Goal: Task Accomplishment & Management: Manage account settings

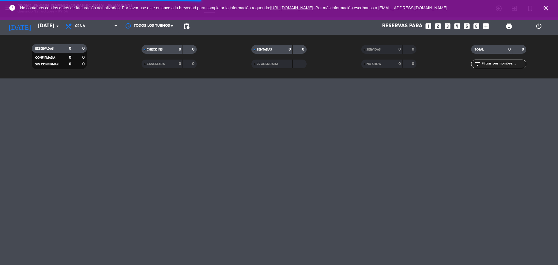
click at [438, 28] on icon "looks_two" at bounding box center [438, 26] width 8 height 8
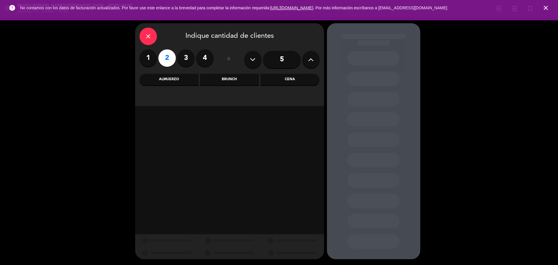
click at [183, 82] on div "Almuerzo" at bounding box center [168, 80] width 59 height 12
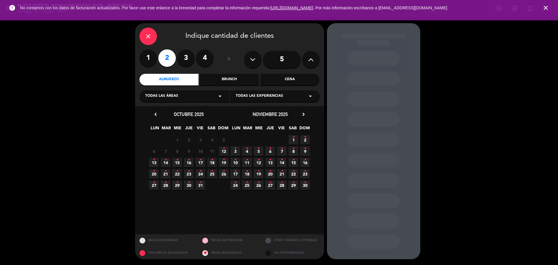
click at [223, 147] on icon "•" at bounding box center [224, 148] width 2 height 9
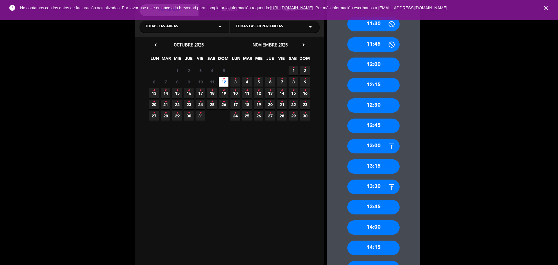
scroll to position [182, 0]
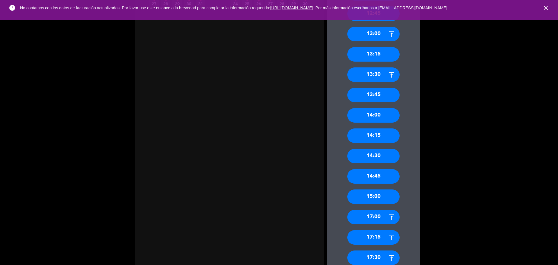
click at [374, 157] on div "14:30" at bounding box center [373, 156] width 52 height 15
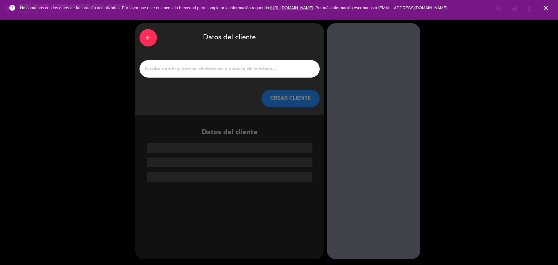
click at [194, 70] on input "1" at bounding box center [229, 69] width 171 height 8
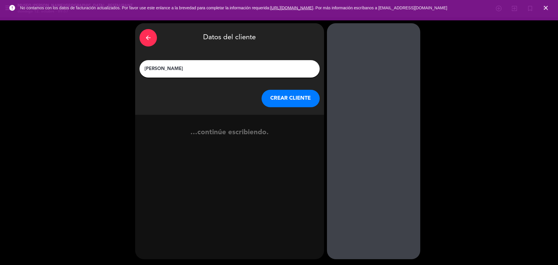
type input "[PERSON_NAME]"
click at [301, 98] on button "CREAR CLIENTE" at bounding box center [290, 98] width 58 height 17
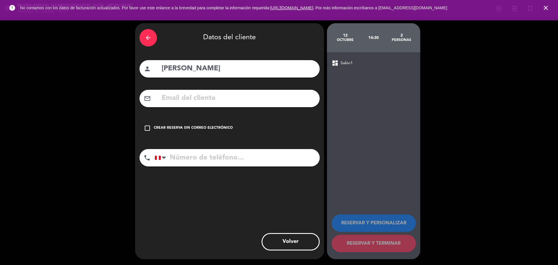
click at [268, 97] on input "text" at bounding box center [238, 98] width 154 height 12
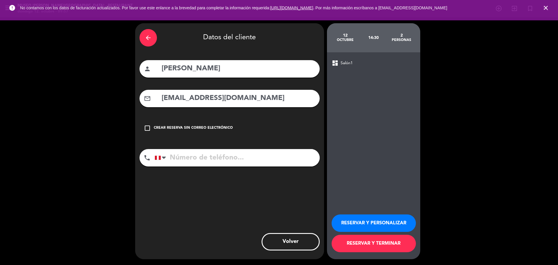
click at [249, 101] on input "[EMAIL_ADDRESS][DOMAIN_NAME]" at bounding box center [238, 98] width 154 height 12
click at [286, 97] on input "[EMAIL_ADDRESS][DOMAIN_NAME]" at bounding box center [238, 98] width 154 height 12
type input "[EMAIL_ADDRESS][DOMAIN_NAME]"
click at [191, 157] on input "tel" at bounding box center [237, 157] width 165 height 17
click at [358, 220] on button "RESERVAR Y PERSONALIZAR" at bounding box center [373, 222] width 84 height 17
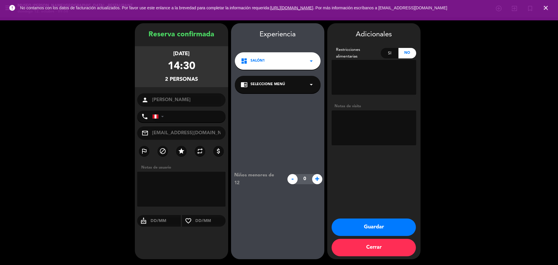
click at [261, 85] on span "Seleccione Menú" at bounding box center [267, 85] width 35 height 6
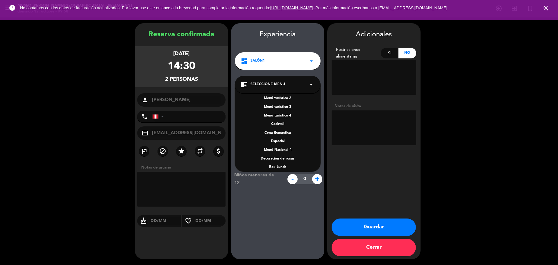
scroll to position [75, 0]
click at [282, 134] on div "Menú Nacional 1 Menú Nacional 2 Menú Nacional 3 Menú turístico 1 Menú turístico…" at bounding box center [278, 128] width 86 height 87
click at [281, 139] on div "A la carta" at bounding box center [278, 138] width 74 height 6
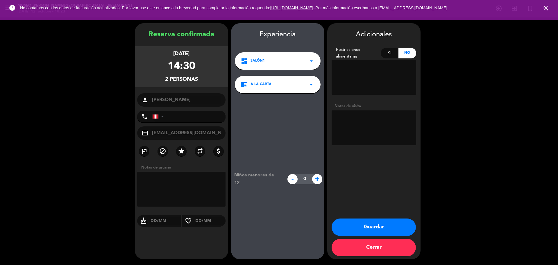
click at [359, 228] on button "Guardar" at bounding box center [373, 226] width 84 height 17
click at [546, 8] on icon "close" at bounding box center [545, 7] width 7 height 7
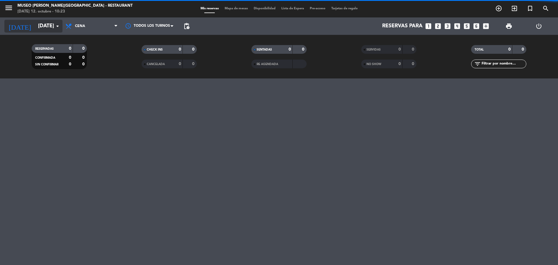
click at [44, 22] on input "[DATE]" at bounding box center [68, 26] width 67 height 12
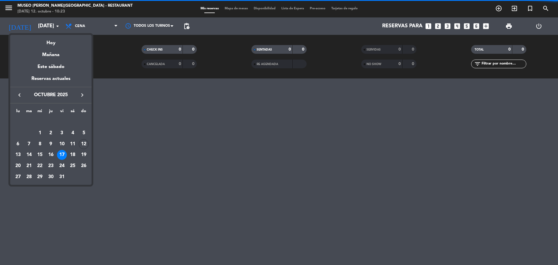
click at [81, 95] on icon "keyboard_arrow_right" at bounding box center [82, 95] width 7 height 7
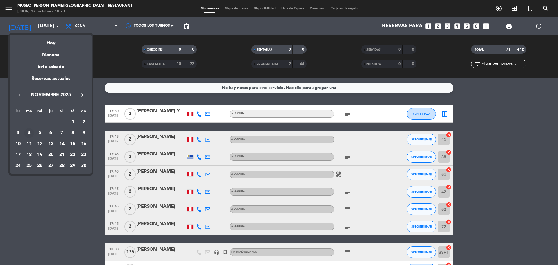
click at [28, 134] on div "4" at bounding box center [29, 133] width 10 height 10
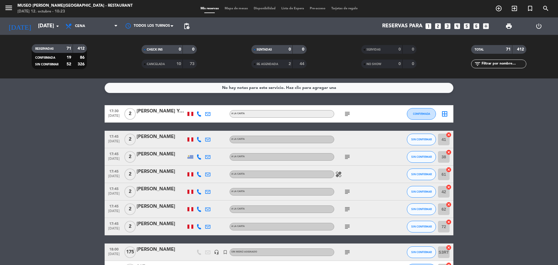
type input "[DATE]"
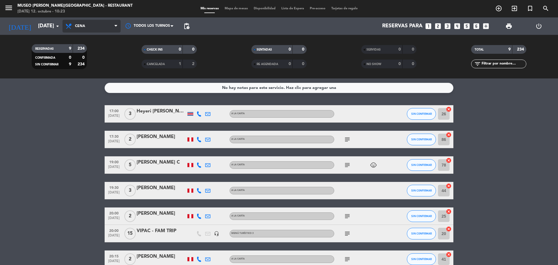
click at [83, 25] on span "Cena" at bounding box center [80, 26] width 10 height 4
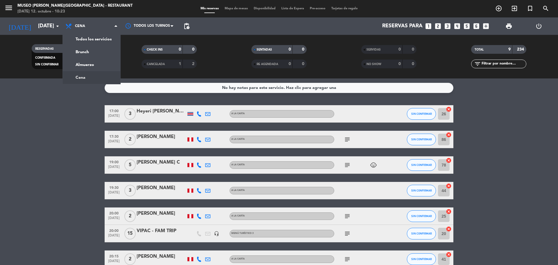
click at [93, 35] on div "menu [GEOGRAPHIC_DATA][PERSON_NAME] - Restaurant [DATE] 12. octubre - 10:23 Mis…" at bounding box center [279, 39] width 558 height 78
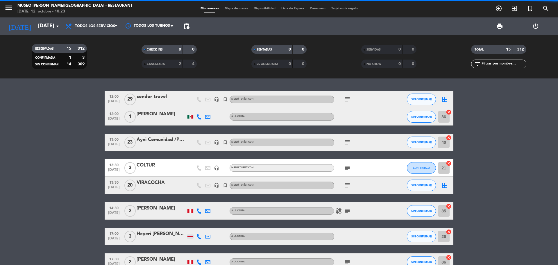
click at [502, 63] on input "text" at bounding box center [503, 64] width 45 height 6
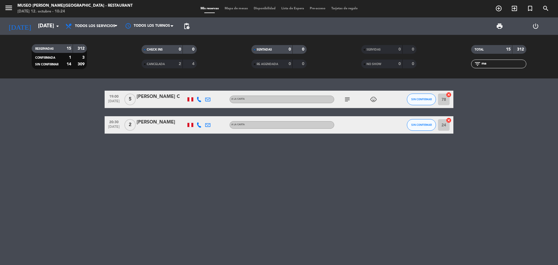
type input "ma"
click at [168, 100] on div "[PERSON_NAME] C" at bounding box center [161, 97] width 49 height 8
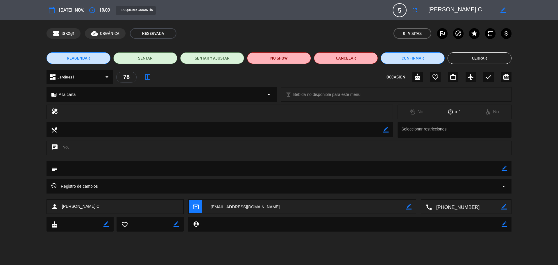
click at [502, 169] on icon "border_color" at bounding box center [504, 169] width 6 height 6
click at [484, 169] on textarea at bounding box center [279, 168] width 444 height 15
type textarea "motivo: cumpleaños, cartel y otorgar cortesía"
click at [505, 168] on icon at bounding box center [504, 169] width 6 height 6
click at [415, 79] on icon "cake" at bounding box center [417, 76] width 7 height 7
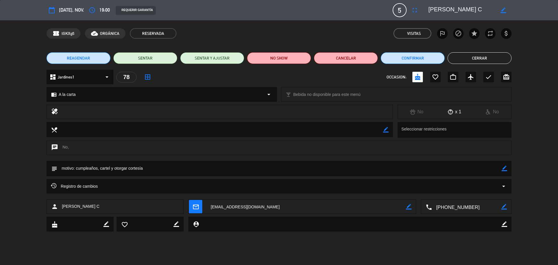
click at [474, 60] on button "Cerrar" at bounding box center [479, 58] width 64 height 12
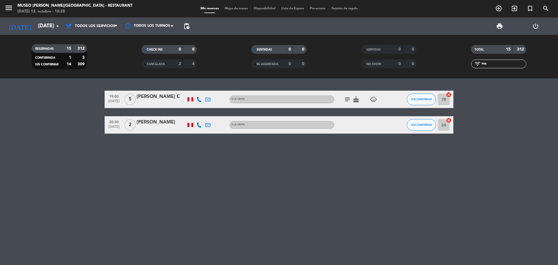
click at [102, 19] on div "Todos los servicios Brunch Almuerzo Cena Todos los servicios Todos los servicio…" at bounding box center [91, 25] width 58 height 17
click at [100, 28] on span "Todos los servicios" at bounding box center [95, 26] width 40 height 4
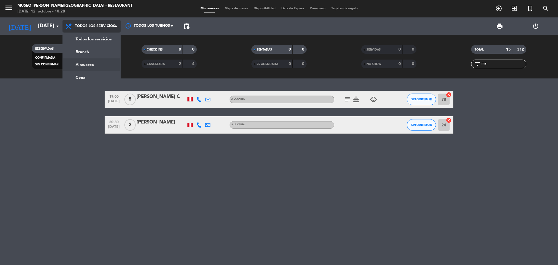
click at [91, 65] on div "menu [GEOGRAPHIC_DATA][PERSON_NAME] - Restaurant [DATE] 12. octubre - 10:28 Mis…" at bounding box center [279, 39] width 558 height 78
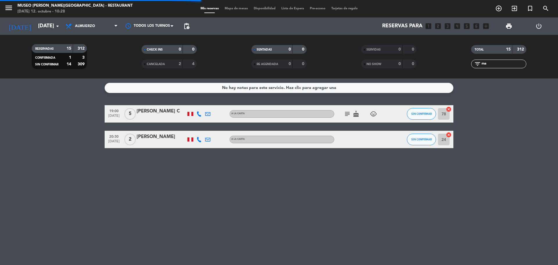
drag, startPoint x: 492, startPoint y: 67, endPoint x: 489, endPoint y: 67, distance: 3.2
click at [490, 67] on div "filter_list ma" at bounding box center [498, 64] width 55 height 9
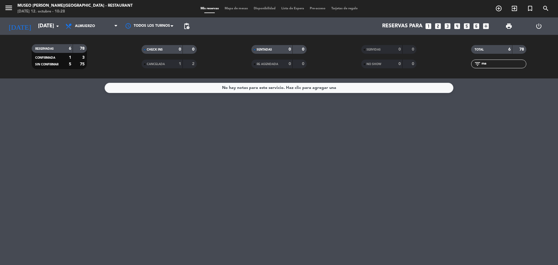
click at [474, 64] on div "filter_list ma" at bounding box center [498, 64] width 55 height 9
click at [439, 28] on icon "looks_two" at bounding box center [438, 26] width 8 height 8
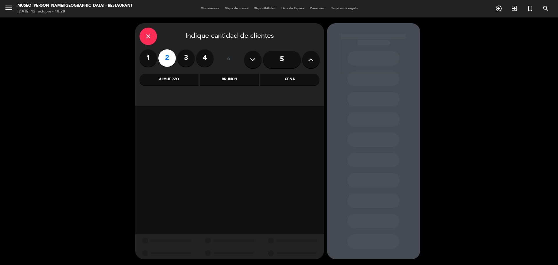
click at [185, 82] on div "Almuerzo" at bounding box center [168, 80] width 59 height 12
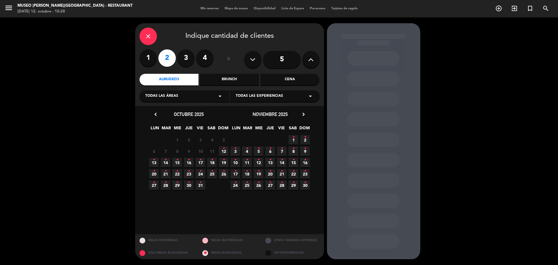
click at [224, 146] on icon "•" at bounding box center [224, 148] width 2 height 9
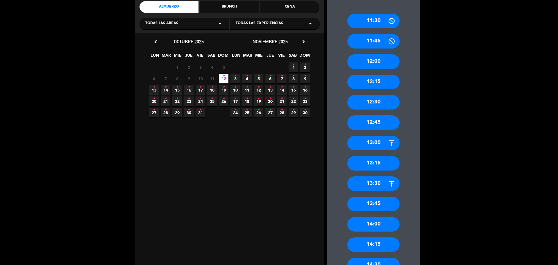
scroll to position [145, 0]
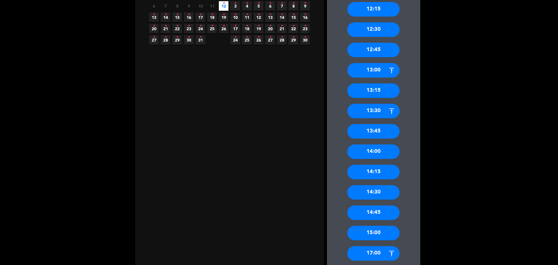
click at [369, 150] on div "14:00" at bounding box center [373, 151] width 52 height 15
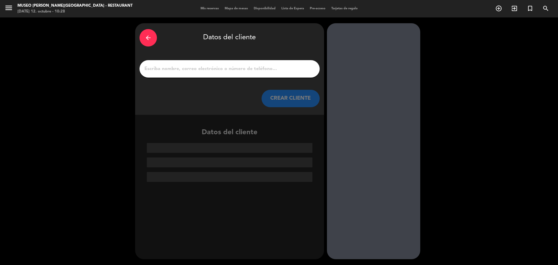
click at [207, 76] on div at bounding box center [229, 68] width 180 height 17
click at [205, 69] on input "1" at bounding box center [229, 69] width 171 height 8
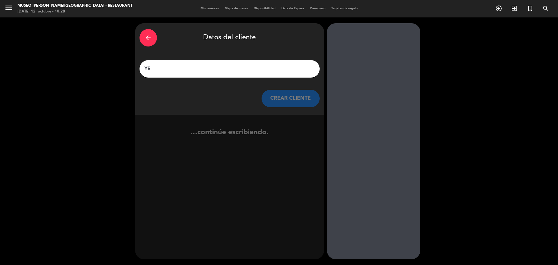
type input "Y"
type input "[PERSON_NAME]"
click at [291, 111] on div "arrow_back Datos del cliente [PERSON_NAME] CREAR CLIENTE" at bounding box center [229, 69] width 189 height 92
click at [288, 107] on button "CREAR CLIENTE" at bounding box center [290, 98] width 58 height 17
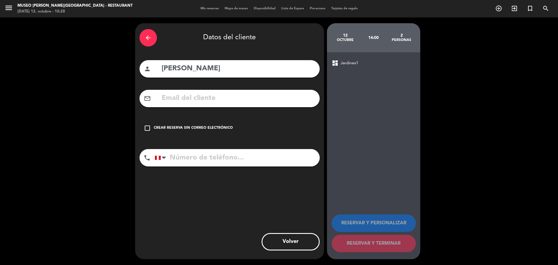
click at [286, 104] on input "text" at bounding box center [238, 98] width 154 height 12
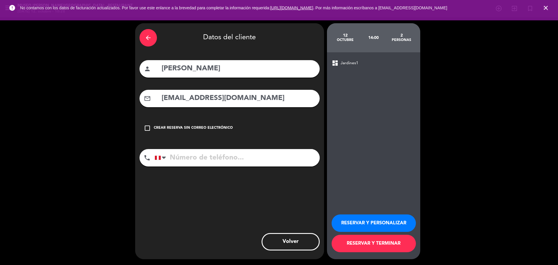
type input "[EMAIL_ADDRESS][DOMAIN_NAME]"
click at [229, 161] on input "943151927" at bounding box center [237, 157] width 165 height 17
type input "943151927"
click at [356, 225] on button "RESERVAR Y PERSONALIZAR" at bounding box center [373, 222] width 84 height 17
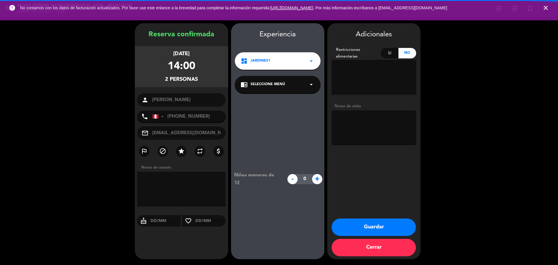
click at [288, 80] on div "chrome_reader_mode Seleccione Menú arrow_drop_down" at bounding box center [278, 84] width 86 height 17
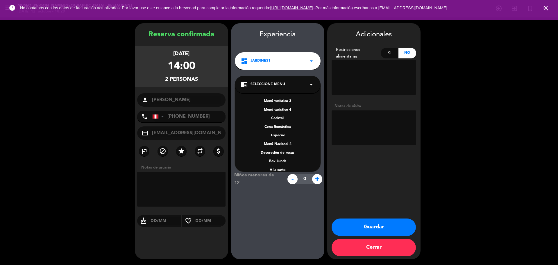
scroll to position [75, 0]
click at [282, 135] on div "A la carta" at bounding box center [278, 138] width 74 height 6
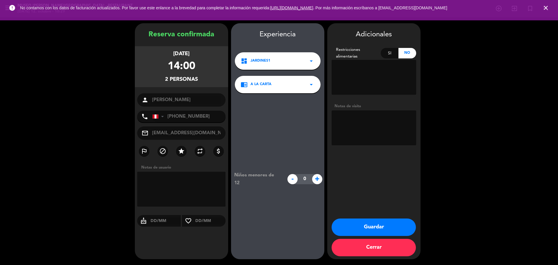
click at [359, 121] on textarea at bounding box center [373, 127] width 85 height 35
type textarea "MOTIVO: CUMPLEAÑOS DESEA TERRAZA"
click at [272, 153] on div "Niños menores de 12 - 0 +" at bounding box center [277, 179] width 93 height 172
click at [394, 230] on button "Guardar" at bounding box center [373, 226] width 84 height 17
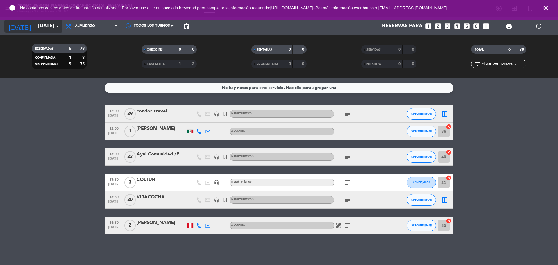
click at [51, 27] on input "[DATE]" at bounding box center [68, 26] width 67 height 12
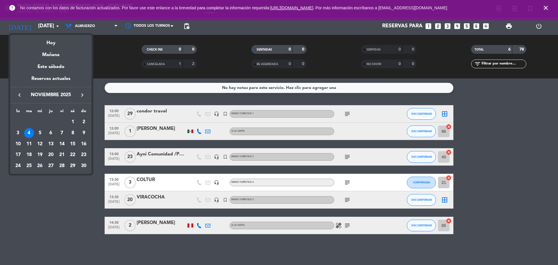
click at [21, 96] on icon "keyboard_arrow_left" at bounding box center [19, 95] width 7 height 7
click at [21, 98] on icon "keyboard_arrow_left" at bounding box center [19, 95] width 7 height 7
click at [62, 153] on div "19" at bounding box center [62, 155] width 10 height 10
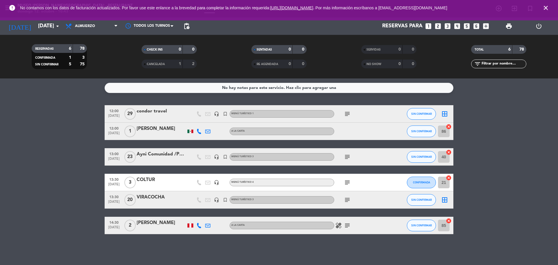
type input "[DATE]"
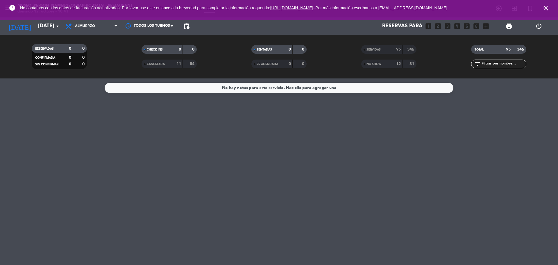
click at [379, 49] on span "SERVIDAS" at bounding box center [373, 49] width 14 height 3
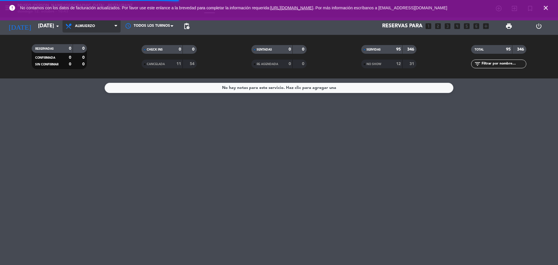
click at [85, 26] on span "Almuerzo" at bounding box center [85, 26] width 20 height 4
click at [91, 39] on div "menu [GEOGRAPHIC_DATA][PERSON_NAME] - Restaurant [DATE] 12. octubre - 10:43 Mis…" at bounding box center [279, 39] width 558 height 78
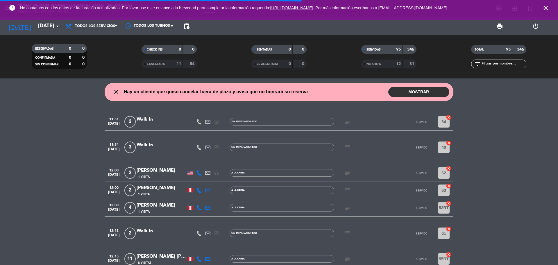
click at [497, 59] on div "TOTAL 95 346" at bounding box center [499, 52] width 110 height 15
drag, startPoint x: 501, startPoint y: 64, endPoint x: 496, endPoint y: 62, distance: 5.7
click at [501, 64] on input "text" at bounding box center [503, 64] width 45 height 6
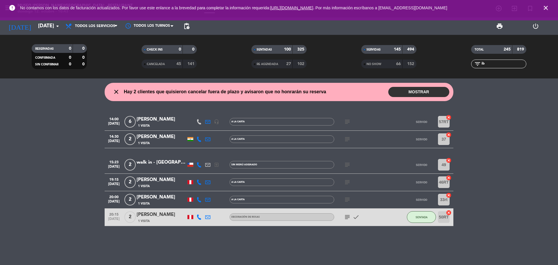
type input "ib"
click at [167, 216] on div "[PERSON_NAME]" at bounding box center [161, 215] width 49 height 8
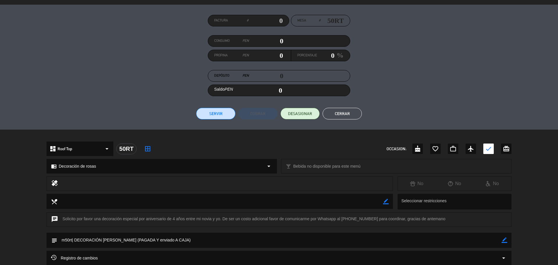
scroll to position [98, 0]
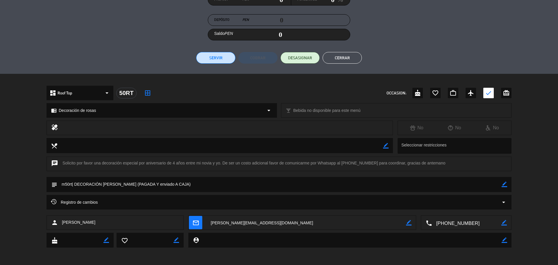
click at [462, 221] on textarea at bounding box center [466, 223] width 69 height 15
click at [351, 58] on button "Cerrar" at bounding box center [341, 58] width 39 height 12
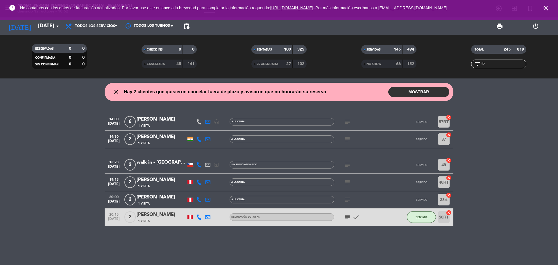
click at [550, 8] on span "close" at bounding box center [546, 8] width 16 height 16
click at [548, 8] on icon "close" at bounding box center [545, 7] width 7 height 7
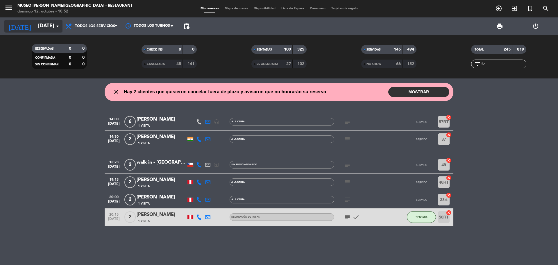
click at [45, 27] on input "[DATE]" at bounding box center [68, 26] width 67 height 12
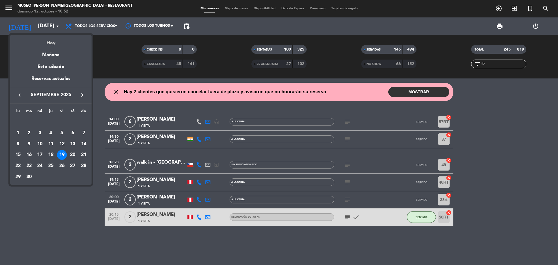
click at [47, 38] on div "Hoy" at bounding box center [50, 41] width 81 height 12
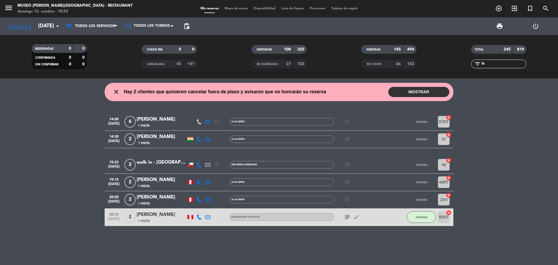
type input "[DATE]"
click at [81, 25] on span "Todos los servicios" at bounding box center [95, 26] width 40 height 4
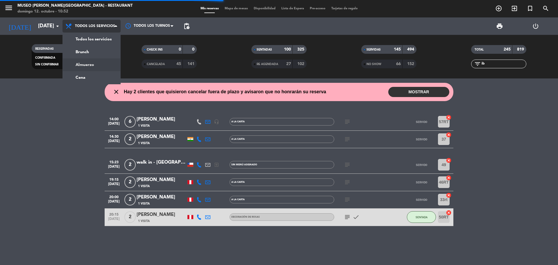
click at [94, 63] on div "menu [GEOGRAPHIC_DATA][PERSON_NAME] - Restaurant [DATE] 12. octubre - 10:52 Mis…" at bounding box center [279, 39] width 558 height 78
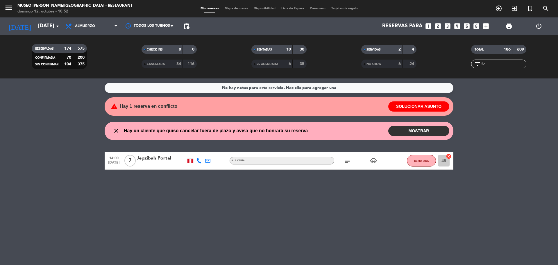
click at [440, 28] on icon "looks_two" at bounding box center [438, 26] width 8 height 8
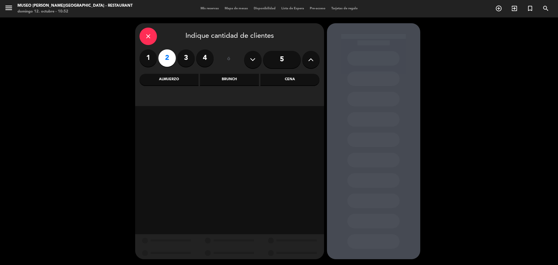
click at [283, 80] on div "Cena" at bounding box center [289, 80] width 59 height 12
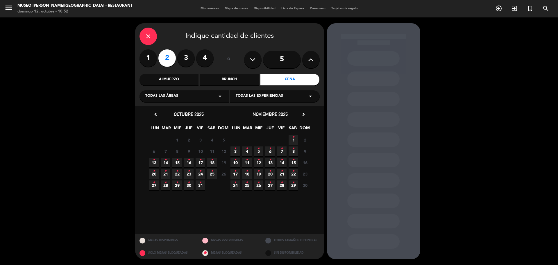
click at [201, 165] on span "17 •" at bounding box center [201, 163] width 10 height 10
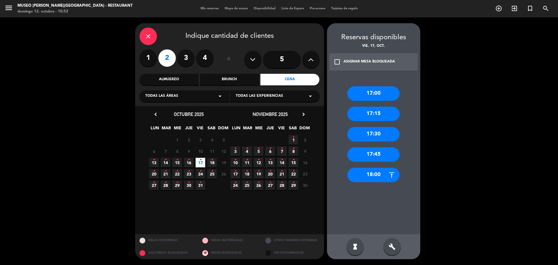
click at [383, 158] on div "17:45" at bounding box center [373, 154] width 52 height 15
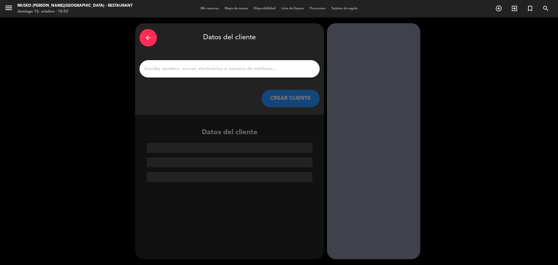
click at [236, 67] on input "1" at bounding box center [229, 69] width 171 height 8
paste input "[PERSON_NAME] Santa [PERSON_NAME]"
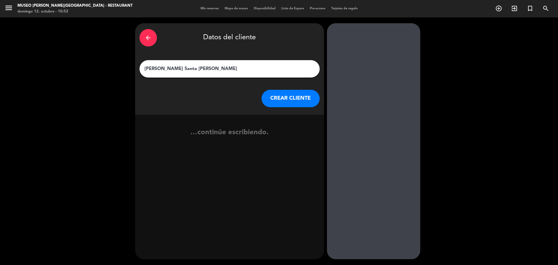
type input "[PERSON_NAME] Santa [PERSON_NAME]"
click at [301, 106] on button "CREAR CLIENTE" at bounding box center [290, 98] width 58 height 17
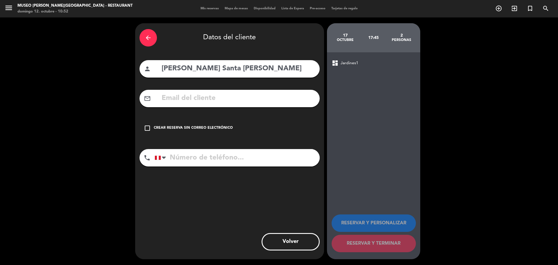
click at [219, 107] on div "mail_outline" at bounding box center [229, 98] width 180 height 17
click at [216, 96] on input "text" at bounding box center [238, 98] width 154 height 12
paste input "[EMAIL_ADDRESS][DOMAIN_NAME]"
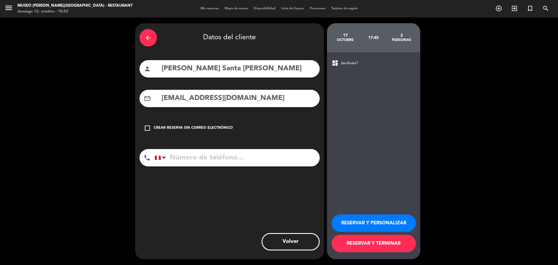
type input "[EMAIL_ADDRESS][DOMAIN_NAME]"
click at [225, 156] on input "tel" at bounding box center [237, 157] width 165 height 17
paste input "942643669"
type input "942643669"
click at [342, 220] on button "RESERVAR Y PERSONALIZAR" at bounding box center [373, 222] width 84 height 17
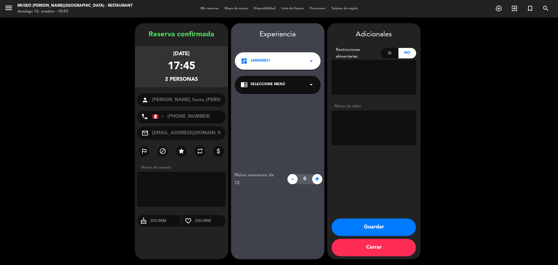
click at [363, 121] on textarea at bounding box center [373, 127] width 85 height 35
click at [269, 81] on div "chrome_reader_mode Seleccione Menú arrow_drop_down" at bounding box center [278, 84] width 86 height 17
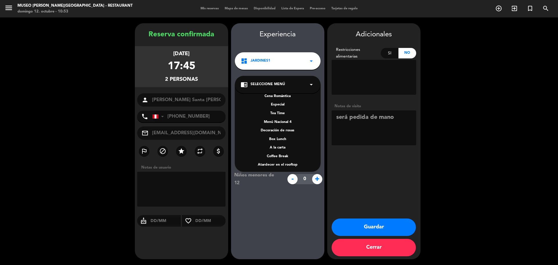
scroll to position [83, 0]
click at [286, 135] on div "A la carta" at bounding box center [278, 138] width 74 height 6
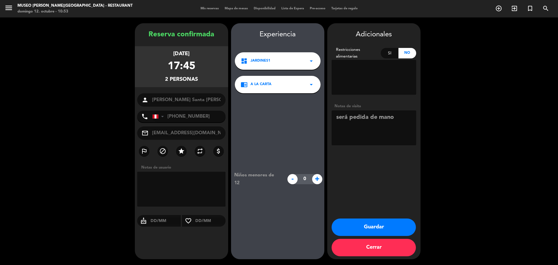
click at [409, 119] on textarea at bounding box center [373, 127] width 85 height 35
type textarea "será pedida de mano se ofrecio cr"
click at [363, 227] on button "Guardar" at bounding box center [373, 226] width 84 height 17
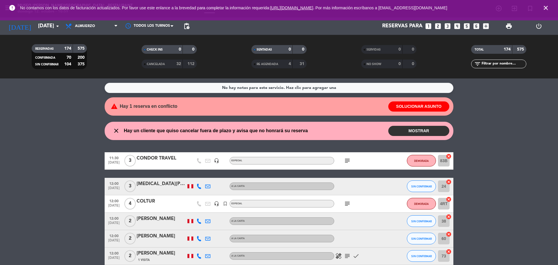
click at [543, 2] on span "close" at bounding box center [546, 8] width 16 height 16
click at [546, 6] on icon "close" at bounding box center [545, 7] width 7 height 7
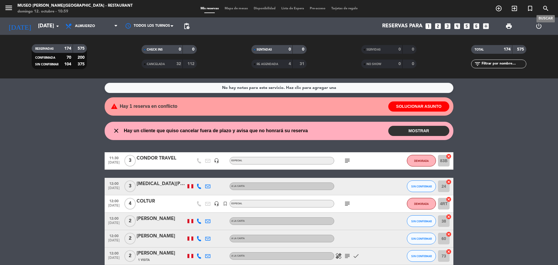
click at [546, 6] on icon "search" at bounding box center [545, 8] width 7 height 7
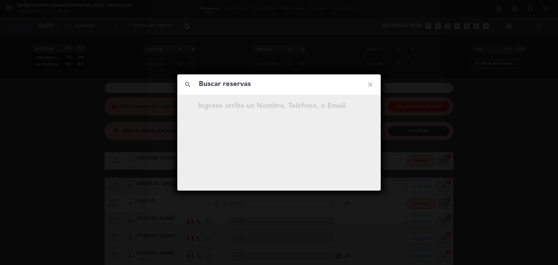
click at [264, 83] on input "text" at bounding box center [279, 84] width 162 height 12
type input "[PERSON_NAME]"
click at [357, 126] on icon "open_in_new" at bounding box center [355, 124] width 7 height 7
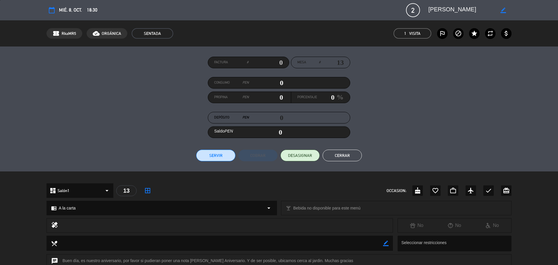
click at [349, 151] on button "Cerrar" at bounding box center [341, 156] width 39 height 12
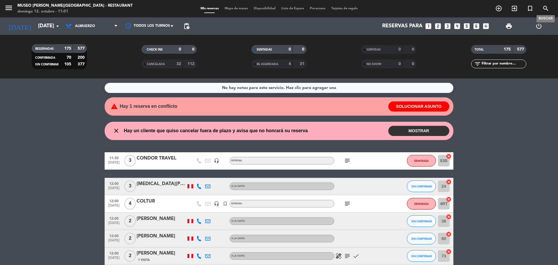
click at [546, 6] on icon "search" at bounding box center [545, 8] width 7 height 7
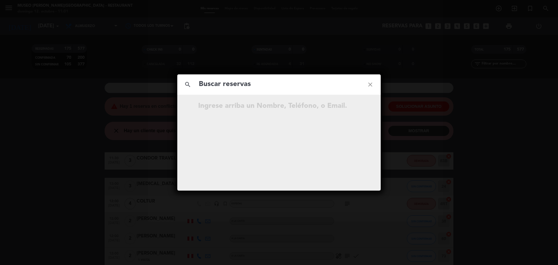
click at [266, 80] on input "text" at bounding box center [279, 84] width 162 height 12
type input "[PERSON_NAME]"
click at [353, 107] on icon "open_in_new" at bounding box center [355, 106] width 7 height 7
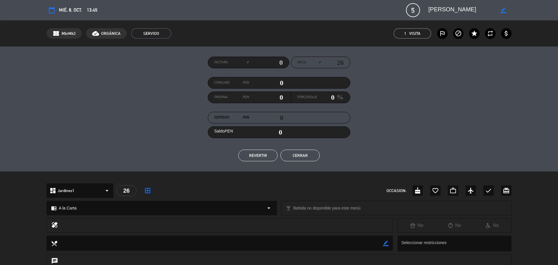
click at [304, 155] on button "Cerrar" at bounding box center [299, 156] width 39 height 12
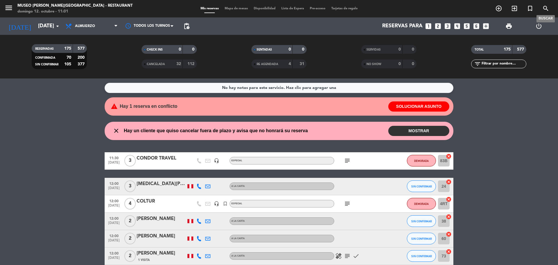
click at [542, 9] on icon "search" at bounding box center [545, 8] width 7 height 7
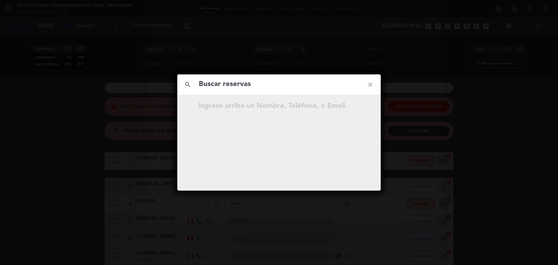
click at [293, 83] on input "text" at bounding box center [279, 84] width 162 height 12
type input "[PERSON_NAME]"
click at [356, 107] on icon "open_in_new" at bounding box center [355, 106] width 7 height 7
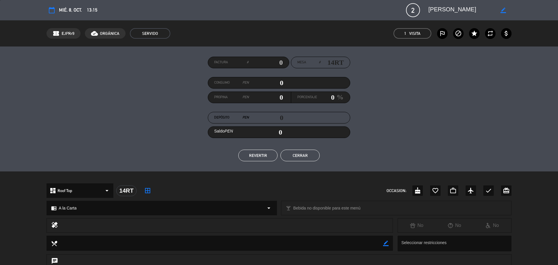
click at [293, 154] on button "Cerrar" at bounding box center [299, 156] width 39 height 12
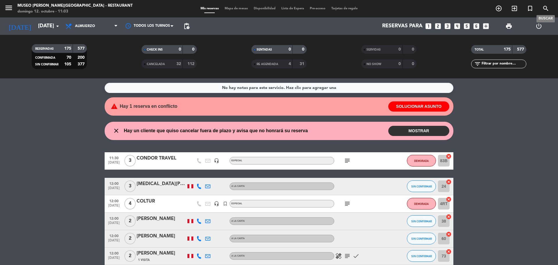
click at [547, 8] on icon "search" at bounding box center [545, 8] width 7 height 7
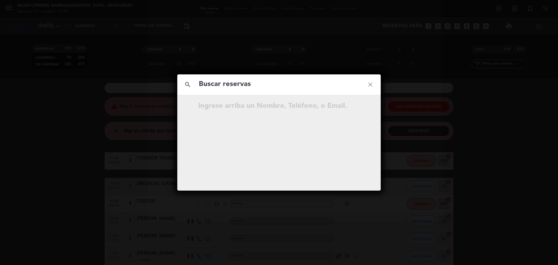
click at [263, 80] on input "text" at bounding box center [279, 84] width 162 height 12
type input "[PERSON_NAME]"
click at [356, 108] on icon "open_in_new" at bounding box center [355, 106] width 7 height 7
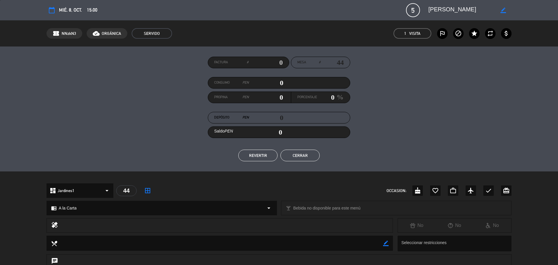
click at [309, 160] on button "Cerrar" at bounding box center [299, 156] width 39 height 12
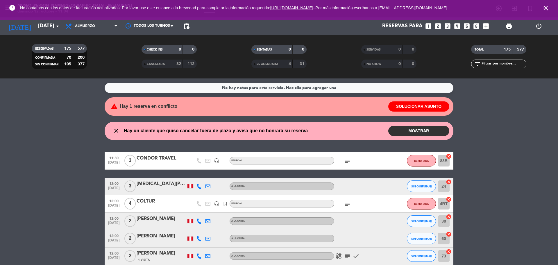
click at [548, 8] on icon "close" at bounding box center [545, 7] width 7 height 7
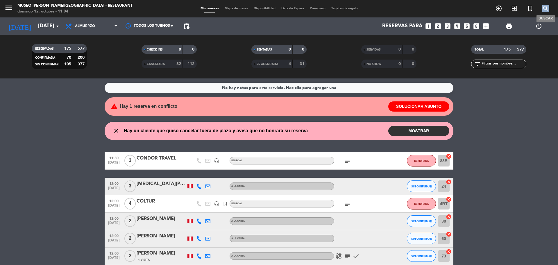
click at [547, 8] on icon "search" at bounding box center [545, 8] width 7 height 7
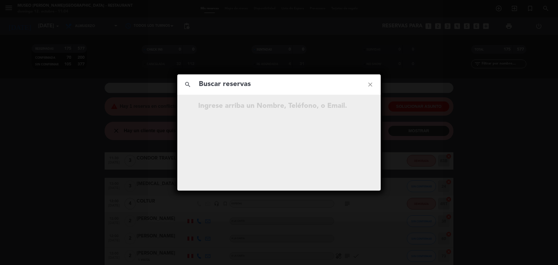
click at [329, 85] on input "text" at bounding box center [279, 84] width 162 height 12
type input "[PERSON_NAME]"
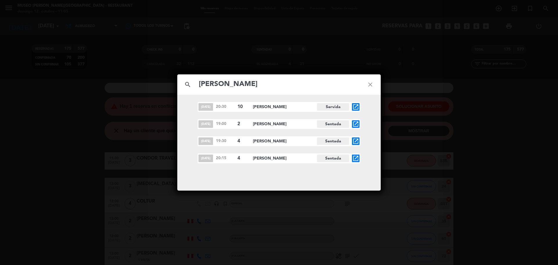
click at [356, 158] on icon "open_in_new" at bounding box center [355, 158] width 7 height 7
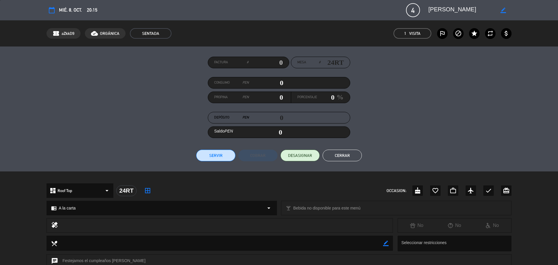
click at [349, 152] on button "Cerrar" at bounding box center [341, 156] width 39 height 12
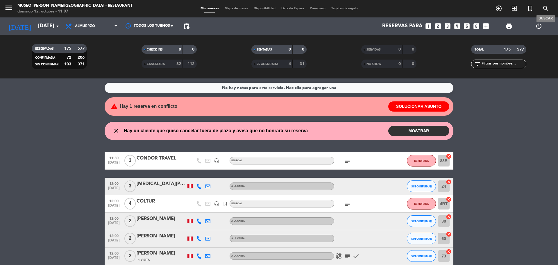
click at [546, 7] on icon "search" at bounding box center [545, 8] width 7 height 7
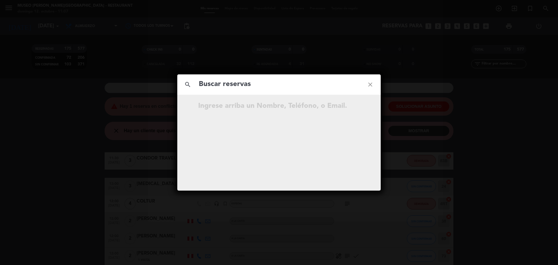
click at [283, 89] on input "text" at bounding box center [279, 84] width 162 height 12
type input "[PERSON_NAME]"
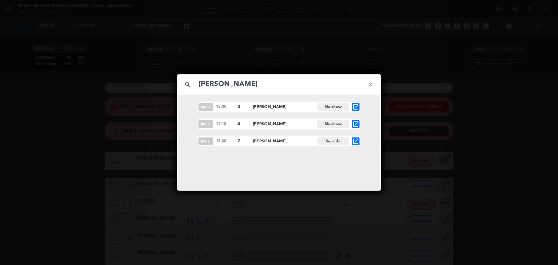
click at [354, 142] on icon "open_in_new" at bounding box center [355, 141] width 7 height 7
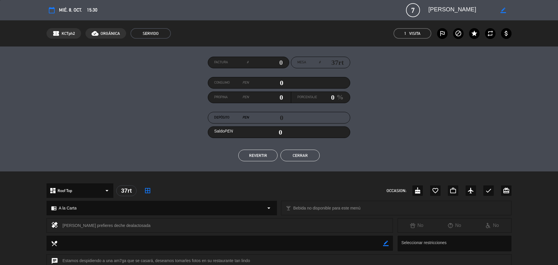
click at [309, 157] on button "Cerrar" at bounding box center [299, 156] width 39 height 12
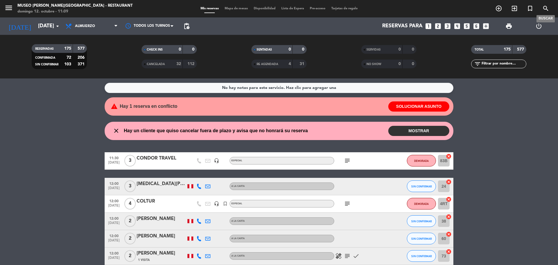
click at [544, 11] on icon "search" at bounding box center [545, 8] width 7 height 7
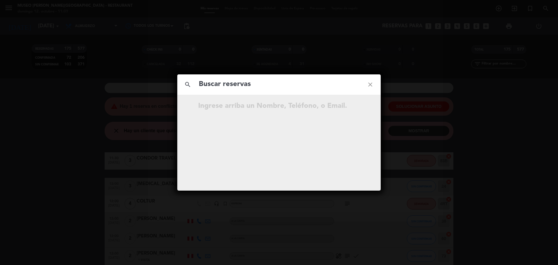
click at [288, 81] on input "text" at bounding box center [279, 84] width 162 height 12
type input "[PERSON_NAME]"
click at [357, 107] on icon "open_in_new" at bounding box center [355, 106] width 7 height 7
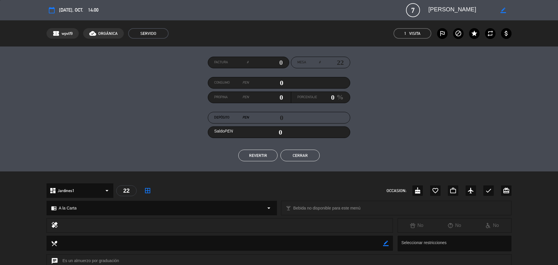
click at [315, 157] on button "Cerrar" at bounding box center [299, 156] width 39 height 12
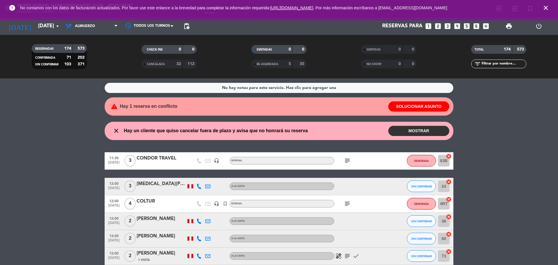
click at [547, 8] on icon "close" at bounding box center [545, 7] width 7 height 7
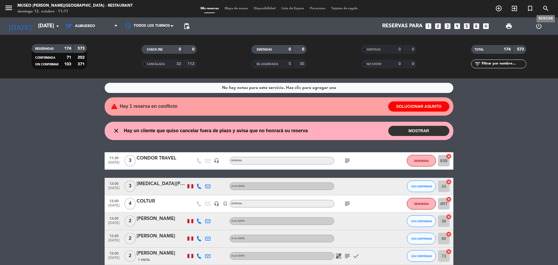
click at [552, 6] on span "search" at bounding box center [546, 8] width 16 height 10
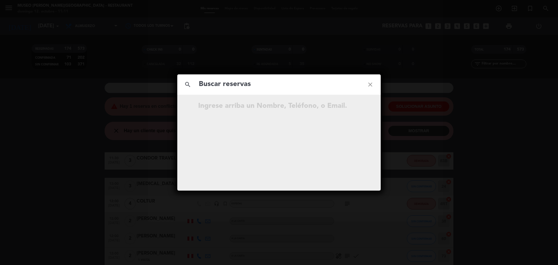
click at [544, 8] on div "search close Ingrese arriba un Nombre, Teléfono, o Email." at bounding box center [279, 132] width 558 height 265
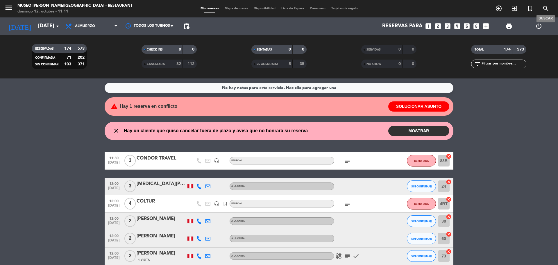
click at [544, 9] on icon "search" at bounding box center [545, 8] width 7 height 7
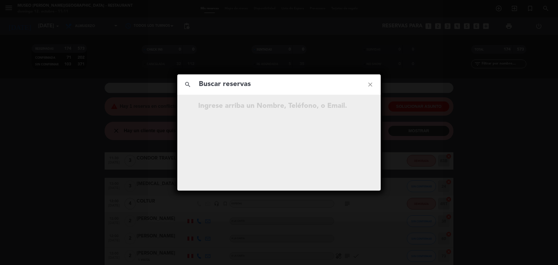
click at [288, 81] on input "text" at bounding box center [279, 84] width 162 height 12
type input "[PERSON_NAME]"
click at [283, 89] on input "[PERSON_NAME]" at bounding box center [279, 84] width 162 height 12
click at [359, 107] on span "open_in_new" at bounding box center [356, 107] width 8 height 8
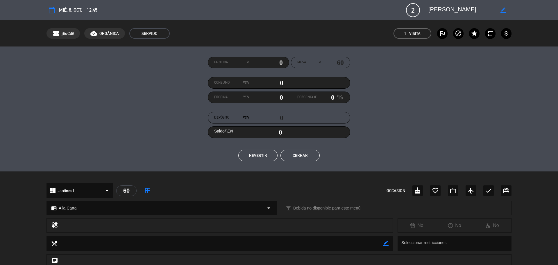
click at [311, 151] on button "Cerrar" at bounding box center [299, 156] width 39 height 12
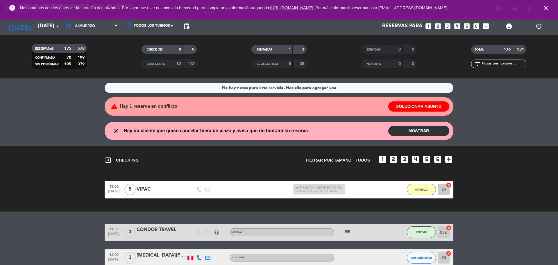
click at [544, 11] on icon "close" at bounding box center [545, 7] width 7 height 7
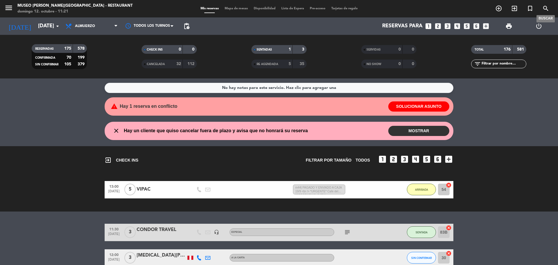
click at [545, 8] on icon "search" at bounding box center [545, 8] width 7 height 7
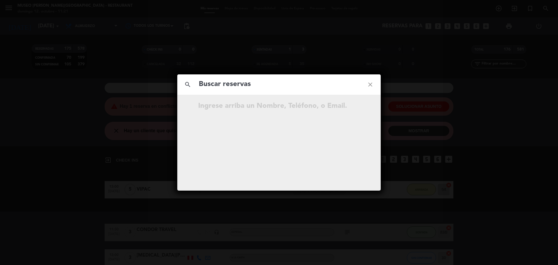
click at [241, 82] on input "text" at bounding box center [279, 84] width 162 height 12
type input "[PERSON_NAME]"
click at [358, 107] on icon "open_in_new" at bounding box center [355, 106] width 7 height 7
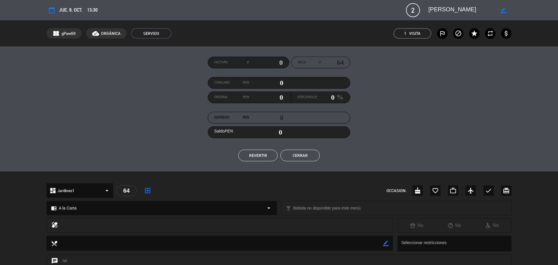
click at [300, 159] on button "Cerrar" at bounding box center [299, 156] width 39 height 12
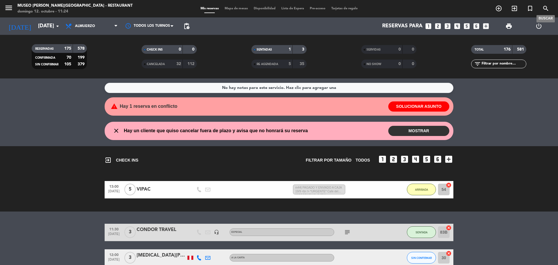
click at [544, 9] on icon "search" at bounding box center [545, 8] width 7 height 7
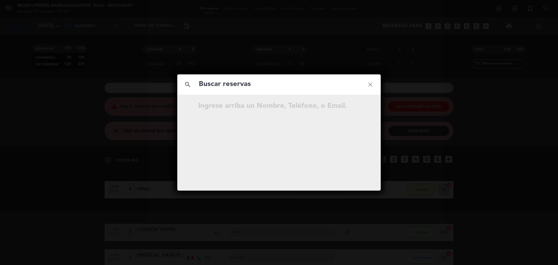
click at [313, 86] on input "text" at bounding box center [279, 84] width 162 height 12
type input "[PERSON_NAME]"
click at [358, 107] on icon "open_in_new" at bounding box center [355, 106] width 7 height 7
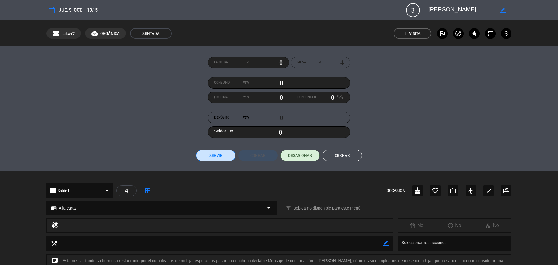
click at [349, 156] on button "Cerrar" at bounding box center [341, 156] width 39 height 12
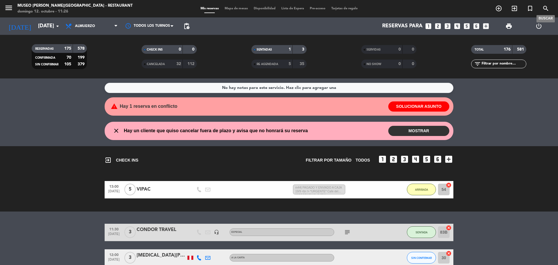
click at [542, 9] on span "search" at bounding box center [546, 8] width 16 height 10
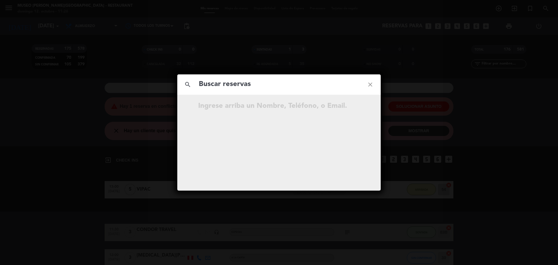
click at [272, 89] on input "text" at bounding box center [279, 84] width 162 height 12
click at [270, 87] on input "text" at bounding box center [279, 84] width 162 height 12
type input "[PERSON_NAME]"
click at [358, 123] on icon "open_in_new" at bounding box center [355, 124] width 7 height 7
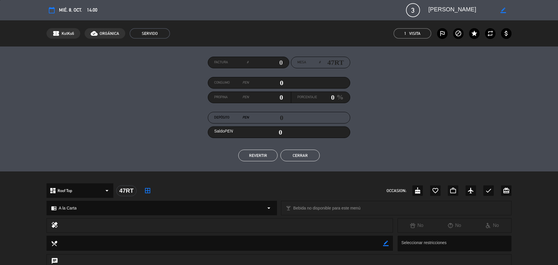
click at [306, 158] on button "Cerrar" at bounding box center [299, 156] width 39 height 12
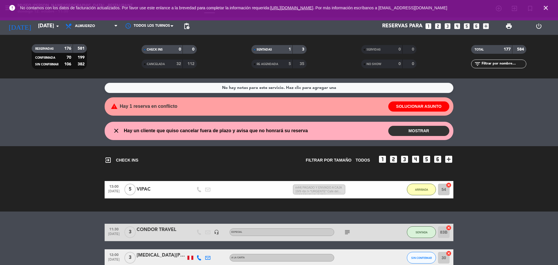
click at [546, 4] on icon "close" at bounding box center [545, 7] width 7 height 7
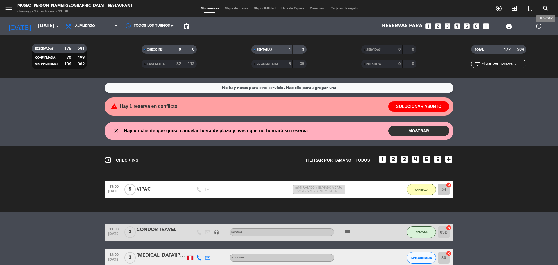
click at [546, 6] on icon "search" at bounding box center [545, 8] width 7 height 7
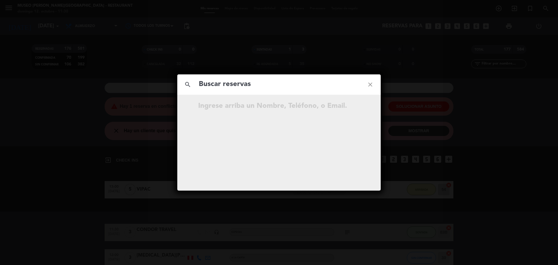
click at [303, 80] on input "text" at bounding box center [279, 84] width 162 height 12
click at [301, 79] on input "text" at bounding box center [279, 84] width 162 height 12
click at [298, 81] on input "text" at bounding box center [279, 84] width 162 height 12
type input "[PERSON_NAME]"
click at [356, 126] on icon "open_in_new" at bounding box center [355, 124] width 7 height 7
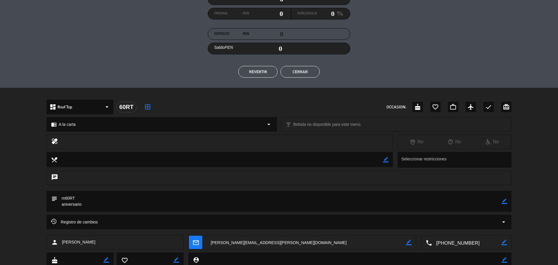
scroll to position [121, 0]
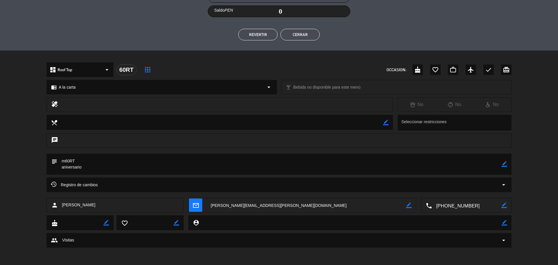
click at [195, 187] on div "Registro de cambios arrow_drop_down" at bounding box center [279, 184] width 456 height 7
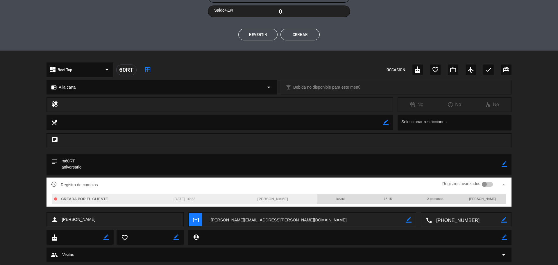
click at [557, 159] on div "subject border_color" at bounding box center [279, 166] width 558 height 24
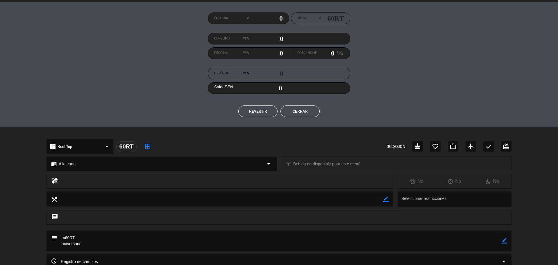
scroll to position [0, 0]
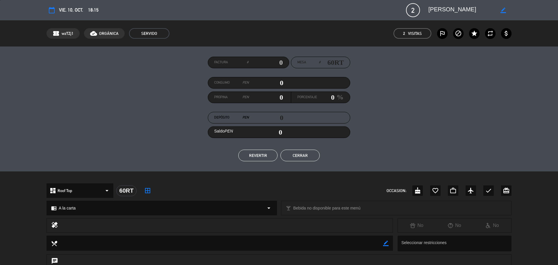
click at [311, 154] on button "Cerrar" at bounding box center [299, 156] width 39 height 12
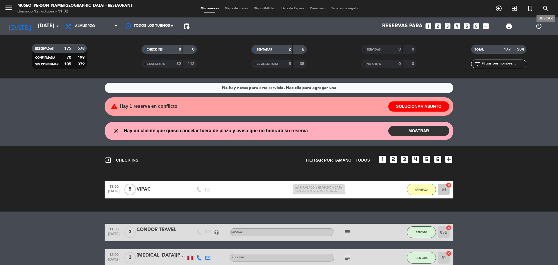
click at [546, 9] on icon "search" at bounding box center [545, 8] width 7 height 7
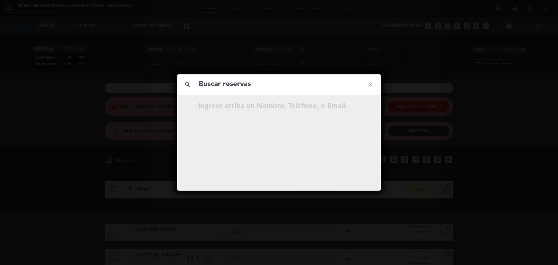
click at [279, 85] on input "text" at bounding box center [279, 84] width 162 height 12
type input "[PERSON_NAME]"
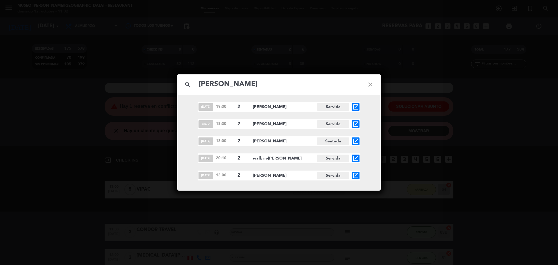
click at [356, 176] on icon "open_in_new" at bounding box center [355, 175] width 7 height 7
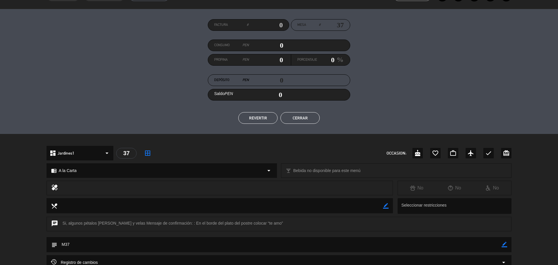
scroll to position [73, 0]
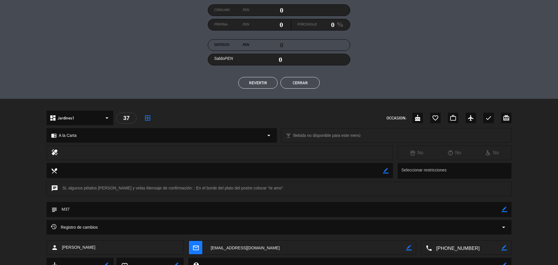
click at [117, 225] on div "Registro de cambios arrow_drop_down" at bounding box center [279, 227] width 456 height 7
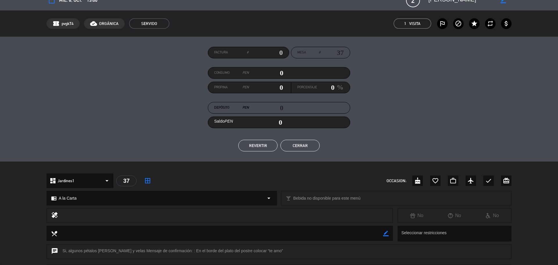
scroll to position [0, 0]
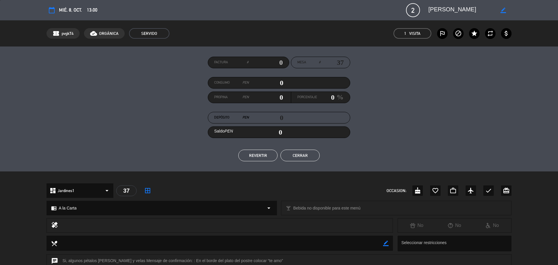
click at [305, 155] on button "Cerrar" at bounding box center [299, 156] width 39 height 12
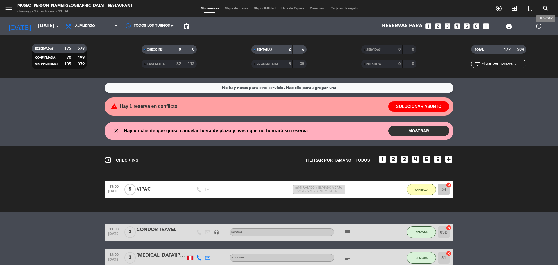
click at [546, 9] on icon "search" at bounding box center [545, 8] width 7 height 7
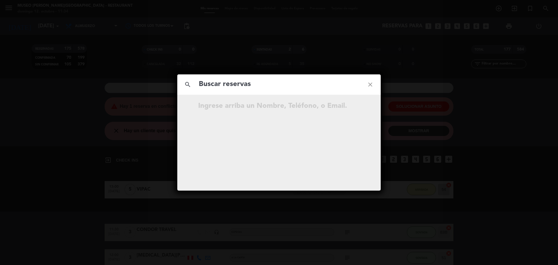
click at [303, 82] on input "text" at bounding box center [279, 84] width 162 height 12
type input "[PERSON_NAME]"
click at [358, 110] on icon "open_in_new" at bounding box center [355, 106] width 7 height 7
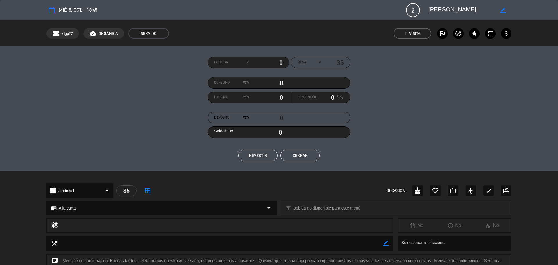
click at [311, 148] on div "Factura # Mesa # 35 Consumo PEN 0 Propina PEN 0 Porcentaje 0 % Depósito PEN 0 S…" at bounding box center [278, 109] width 465 height 105
click at [313, 153] on button "Cerrar" at bounding box center [299, 156] width 39 height 12
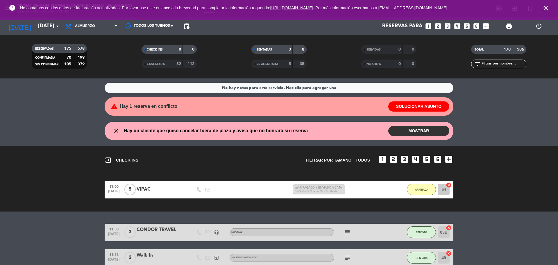
click at [545, 8] on icon "close" at bounding box center [545, 7] width 7 height 7
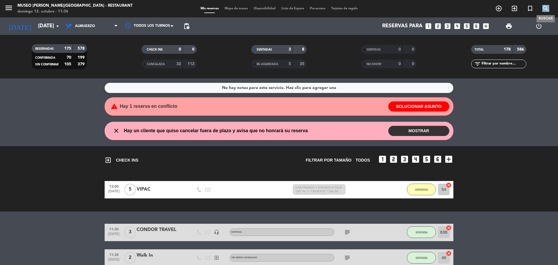
click at [545, 8] on icon "search" at bounding box center [545, 8] width 7 height 7
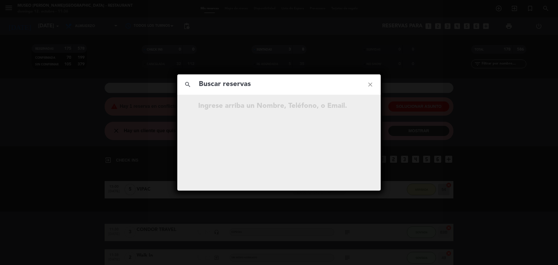
click at [246, 81] on input "text" at bounding box center [279, 84] width 162 height 12
type input "[PERSON_NAME]"
click at [356, 108] on icon "open_in_new" at bounding box center [355, 106] width 7 height 7
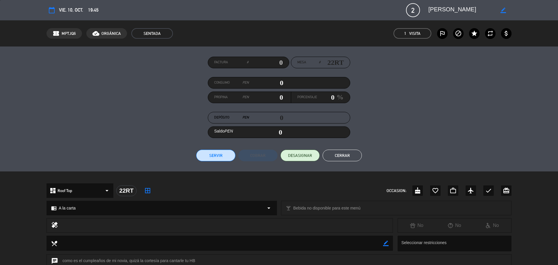
click at [340, 155] on button "Cerrar" at bounding box center [341, 156] width 39 height 12
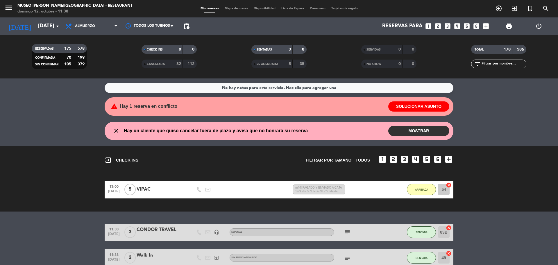
click at [458, 26] on icon "looks_4" at bounding box center [457, 26] width 8 height 8
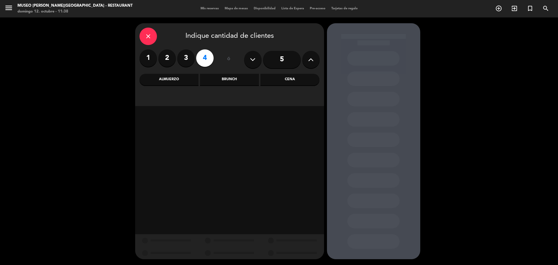
click at [183, 81] on div "Almuerzo" at bounding box center [168, 80] width 59 height 12
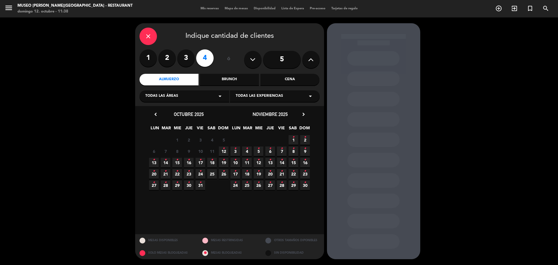
click at [224, 151] on icon "•" at bounding box center [224, 148] width 2 height 9
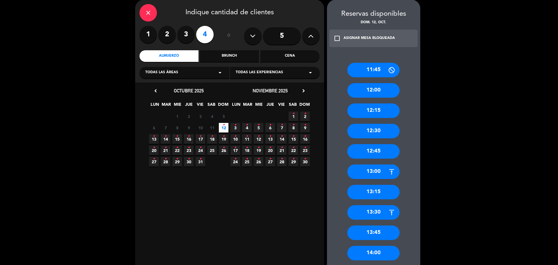
scroll to position [36, 0]
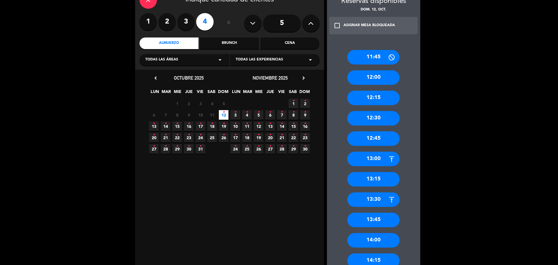
drag, startPoint x: 288, startPoint y: 25, endPoint x: 279, endPoint y: 27, distance: 8.9
click at [288, 25] on input "5" at bounding box center [282, 23] width 38 height 17
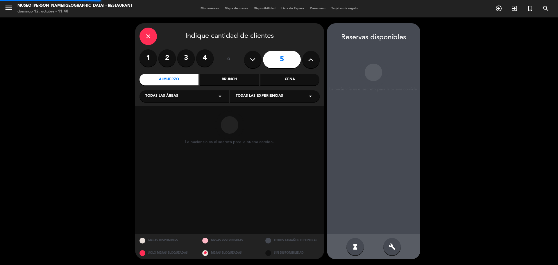
scroll to position [0, 0]
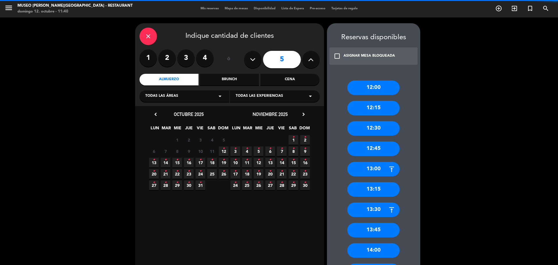
click at [200, 162] on icon "•" at bounding box center [200, 159] width 2 height 9
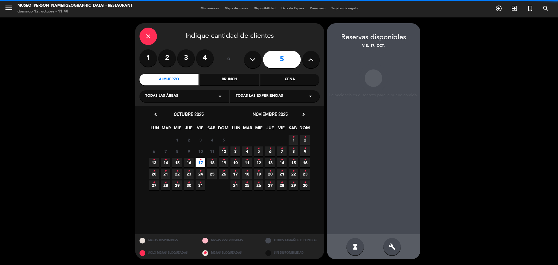
click at [186, 164] on span "16 •" at bounding box center [189, 163] width 10 height 10
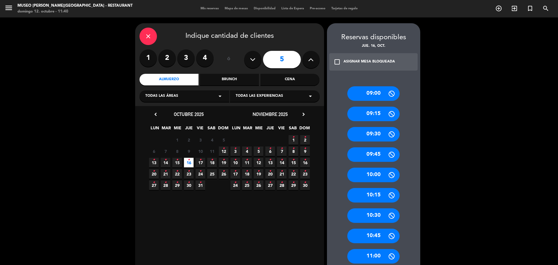
click at [283, 75] on div "Cena" at bounding box center [289, 80] width 59 height 12
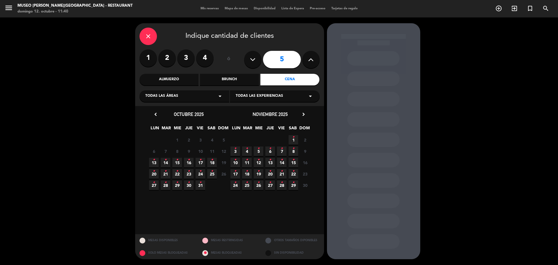
click at [187, 161] on span "16 •" at bounding box center [189, 163] width 10 height 10
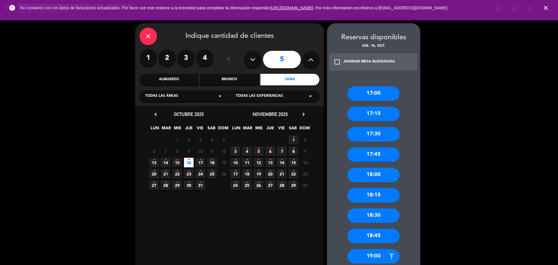
drag, startPoint x: 176, startPoint y: 63, endPoint x: 170, endPoint y: 63, distance: 5.8
click at [176, 63] on div "1 2 3 4" at bounding box center [176, 57] width 74 height 17
click at [169, 62] on label "2" at bounding box center [166, 57] width 17 height 17
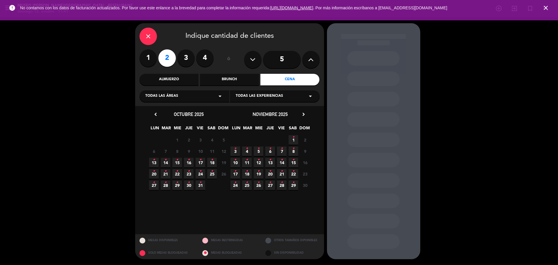
click at [180, 162] on span "15 •" at bounding box center [177, 163] width 10 height 10
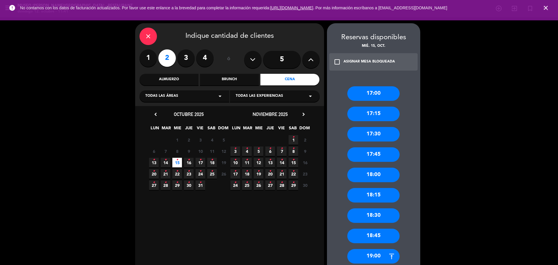
click at [391, 95] on div "17:00" at bounding box center [373, 93] width 52 height 15
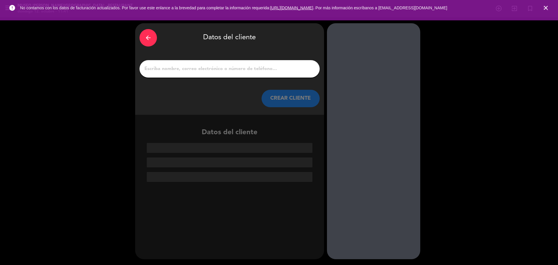
click at [222, 71] on input "1" at bounding box center [229, 69] width 171 height 8
paste input "[PERSON_NAME]"
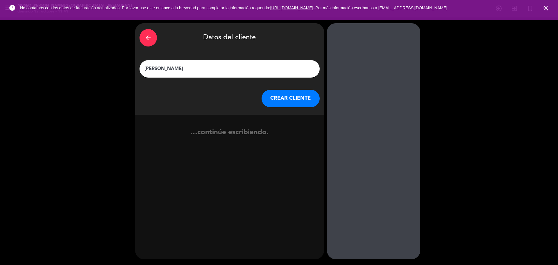
type input "[PERSON_NAME]"
click at [273, 98] on button "CREAR CLIENTE" at bounding box center [290, 98] width 58 height 17
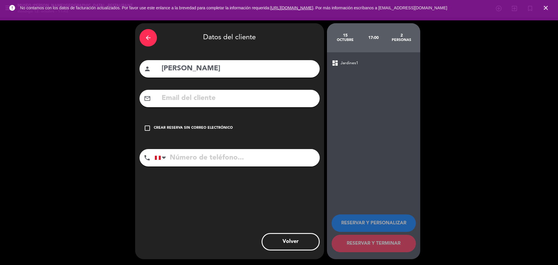
click at [233, 102] on input "text" at bounding box center [238, 98] width 154 height 12
paste input "[PERSON_NAME][EMAIL_ADDRESS][DOMAIN_NAME]"
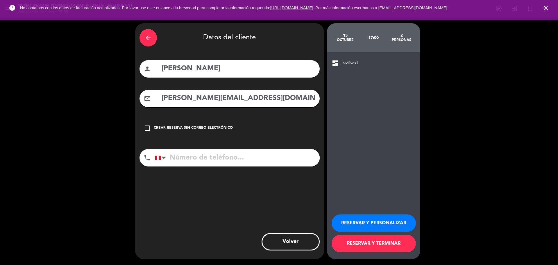
type input "[PERSON_NAME][EMAIL_ADDRESS][DOMAIN_NAME]"
click at [193, 162] on input "tel" at bounding box center [237, 157] width 165 height 17
paste input "987118586"
type input "987118586"
click at [361, 225] on button "RESERVAR Y PERSONALIZAR" at bounding box center [373, 222] width 84 height 17
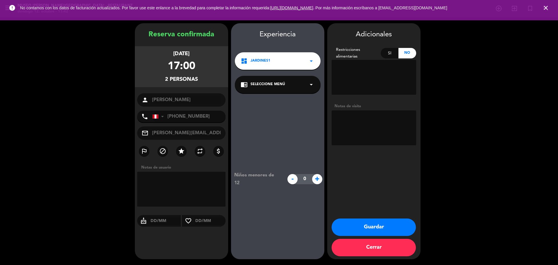
drag, startPoint x: 296, startPoint y: 82, endPoint x: 297, endPoint y: 92, distance: 10.5
click at [296, 82] on div "chrome_reader_mode Seleccione Menú arrow_drop_down" at bounding box center [278, 84] width 86 height 17
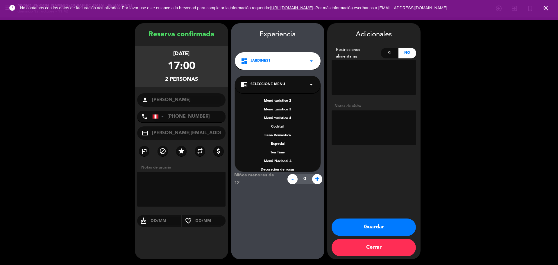
scroll to position [73, 0]
click at [284, 149] on div "A la carta" at bounding box center [278, 148] width 74 height 6
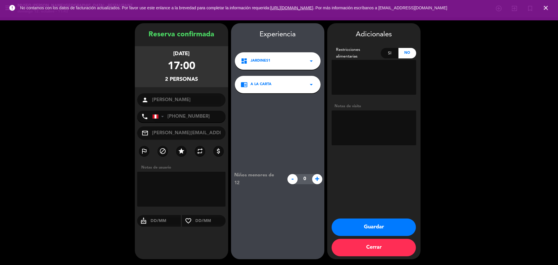
click at [345, 134] on textarea at bounding box center [373, 127] width 85 height 35
paste textarea "Alergias: Intolerancia a Lactosa / Algarrobina"
type textarea "Alergias: Intolerancia a Lactosa / Algarrobina"
drag, startPoint x: 363, startPoint y: 220, endPoint x: 367, endPoint y: 211, distance: 9.8
click at [364, 220] on button "Guardar" at bounding box center [373, 226] width 84 height 17
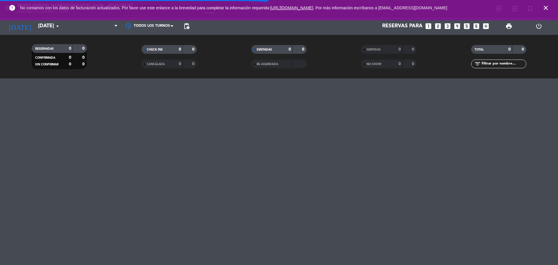
click at [546, 7] on icon "close" at bounding box center [545, 7] width 7 height 7
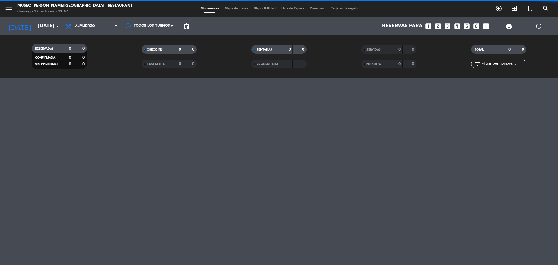
click at [438, 26] on icon "looks_two" at bounding box center [438, 26] width 8 height 8
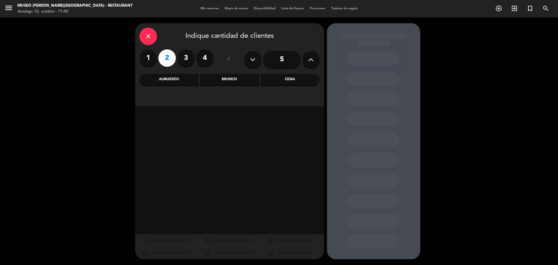
click at [184, 83] on div "Almuerzo" at bounding box center [168, 80] width 59 height 12
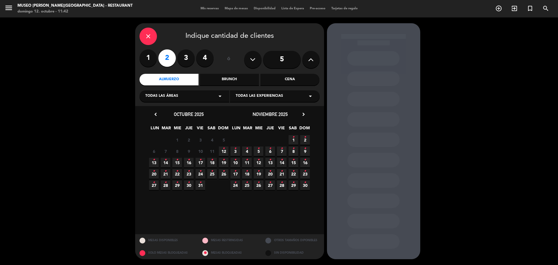
click at [225, 152] on span "12 •" at bounding box center [224, 151] width 10 height 10
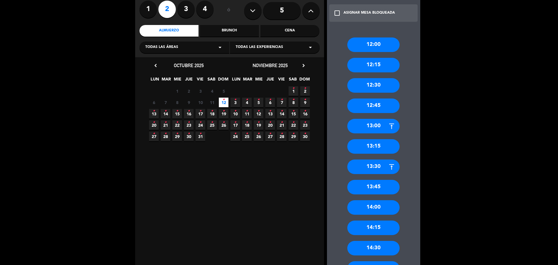
scroll to position [145, 0]
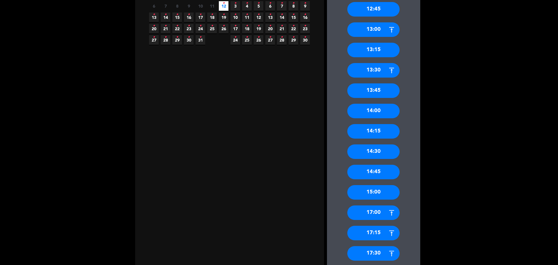
click at [376, 191] on div "15:00" at bounding box center [373, 192] width 52 height 15
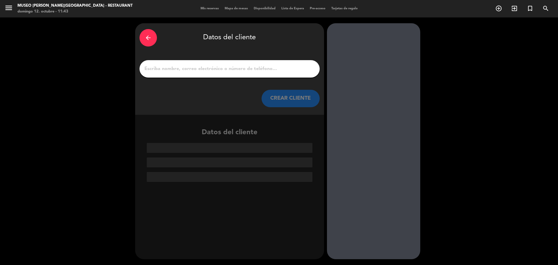
click at [255, 65] on div at bounding box center [229, 68] width 180 height 17
click at [260, 71] on input "1" at bounding box center [229, 69] width 171 height 8
paste input "[PERSON_NAME]"
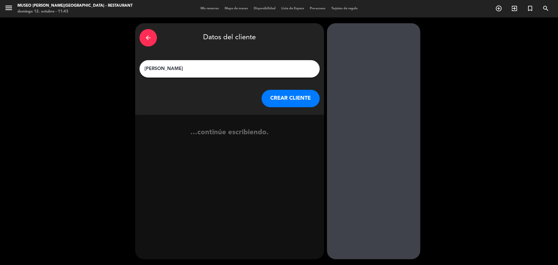
type input "[PERSON_NAME]"
click at [284, 91] on button "CREAR CLIENTE" at bounding box center [290, 98] width 58 height 17
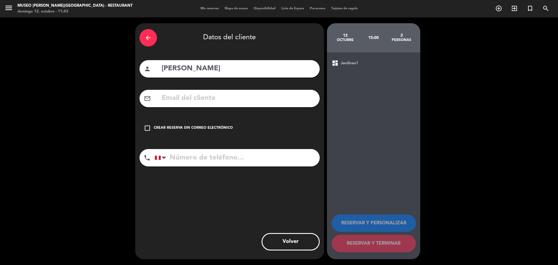
click at [238, 99] on input "text" at bounding box center [238, 98] width 154 height 12
paste input "[EMAIL_ADDRESS][DOMAIN_NAME]"
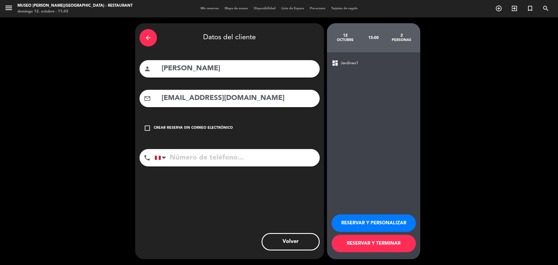
type input "[EMAIL_ADDRESS][DOMAIN_NAME]"
click at [204, 156] on input "tel" at bounding box center [237, 157] width 165 height 17
paste input "981046824"
type input "981046824"
click at [343, 223] on button "RESERVAR Y PERSONALIZAR" at bounding box center [373, 222] width 84 height 17
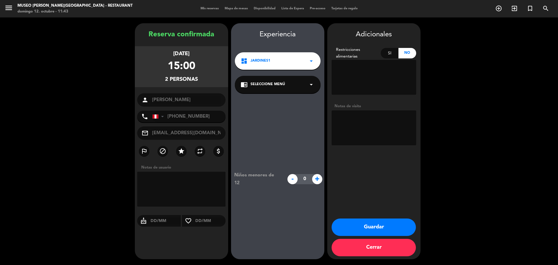
click at [282, 89] on div "chrome_reader_mode Seleccione Menú arrow_drop_down" at bounding box center [278, 84] width 86 height 17
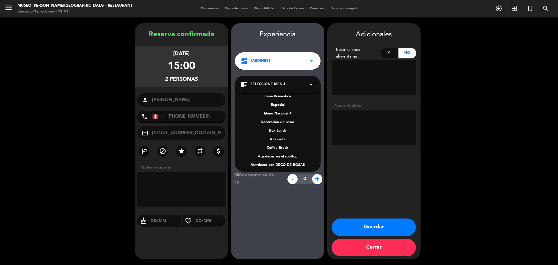
scroll to position [75, 0]
click at [280, 138] on div "A la carta" at bounding box center [278, 138] width 74 height 6
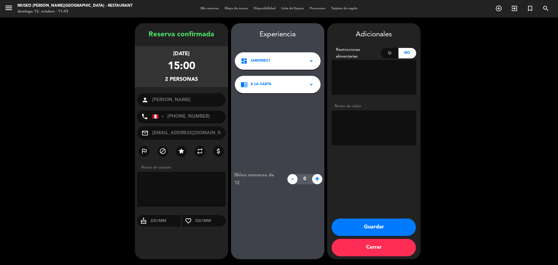
click at [358, 130] on textarea at bounding box center [373, 127] width 85 height 35
paste textarea "Alergia ninguna."
type textarea "Alergia ninguna."
click at [354, 229] on button "Guardar" at bounding box center [373, 226] width 84 height 17
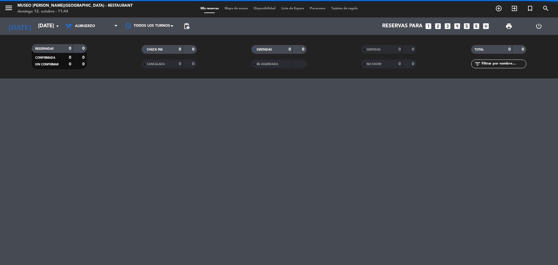
click at [441, 26] on icon "looks_two" at bounding box center [438, 26] width 8 height 8
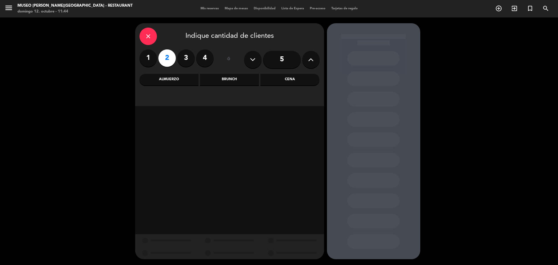
click at [302, 79] on div "Cena" at bounding box center [289, 80] width 59 height 12
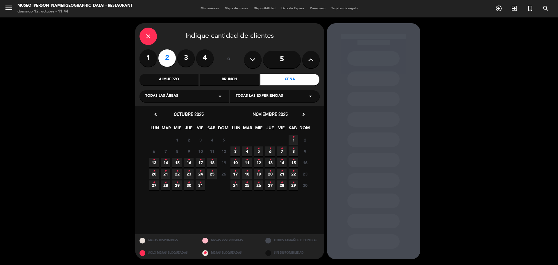
click at [295, 174] on span "22 •" at bounding box center [293, 174] width 10 height 10
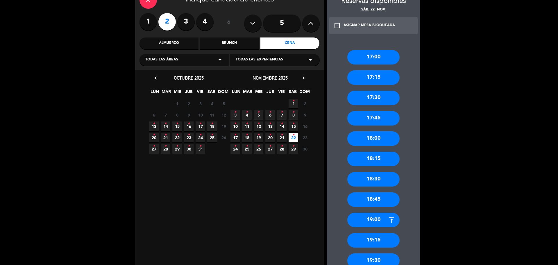
scroll to position [109, 0]
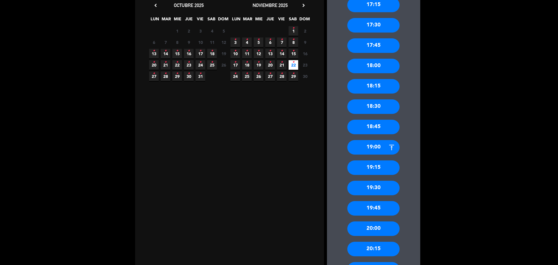
click at [378, 229] on div "20:00" at bounding box center [373, 228] width 52 height 15
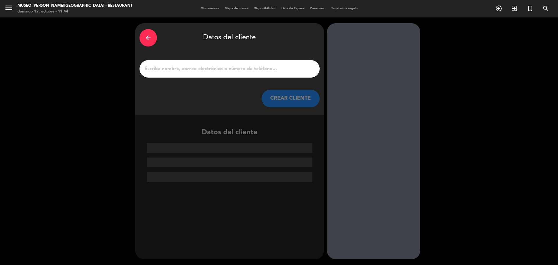
scroll to position [0, 0]
click at [278, 75] on div at bounding box center [229, 68] width 180 height 17
click at [277, 70] on input "1" at bounding box center [229, 69] width 171 height 8
paste input "Hadid Enmanuelle [PERSON_NAME]"
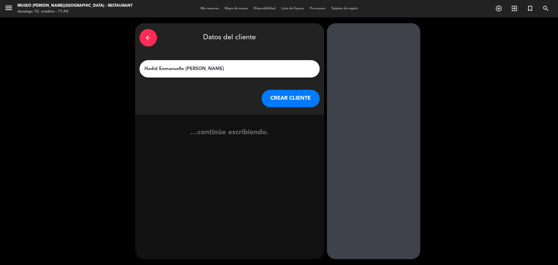
type input "Hadid Enmanuelle [PERSON_NAME]"
click at [300, 103] on button "CREAR CLIENTE" at bounding box center [290, 98] width 58 height 17
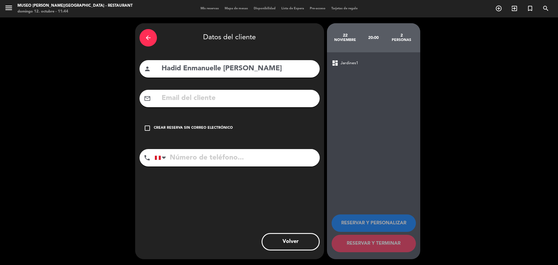
click at [190, 100] on input "text" at bounding box center [238, 98] width 154 height 12
paste input "[EMAIL_ADDRESS][DOMAIN_NAME]"
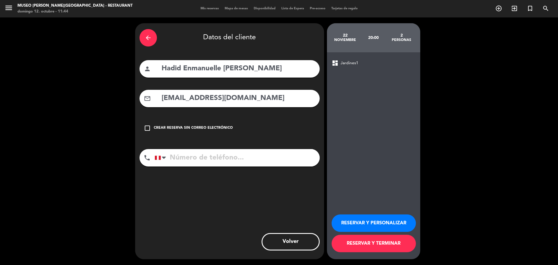
type input "[EMAIL_ADDRESS][DOMAIN_NAME]"
click at [216, 155] on input "tel" at bounding box center [237, 157] width 165 height 17
paste input "901287655"
type input "901287655"
click at [341, 214] on button "RESERVAR Y PERSONALIZAR" at bounding box center [373, 222] width 84 height 17
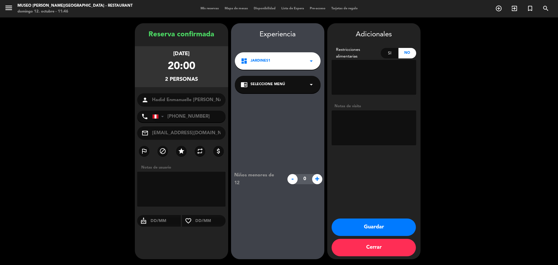
click at [272, 87] on span "Seleccione Menú" at bounding box center [267, 85] width 35 height 6
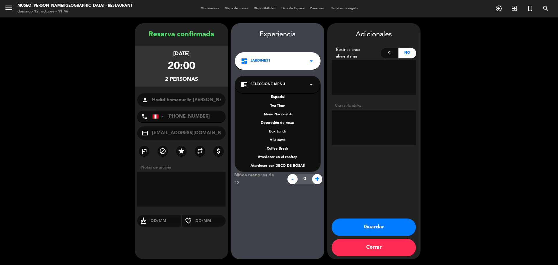
scroll to position [83, 0]
click at [280, 136] on div "A la carta" at bounding box center [278, 138] width 74 height 6
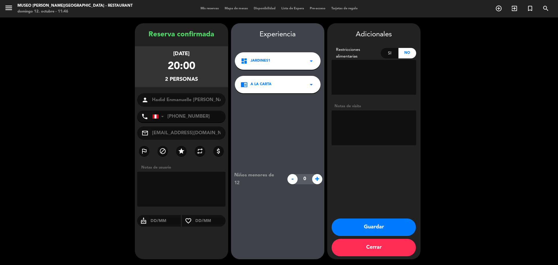
click at [349, 222] on button "Guardar" at bounding box center [373, 226] width 84 height 17
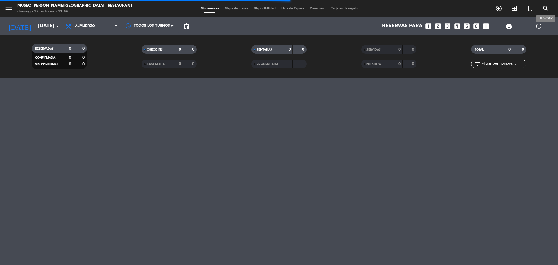
click at [548, 7] on icon "search" at bounding box center [545, 8] width 7 height 7
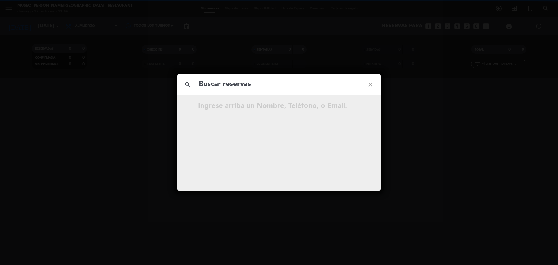
click at [276, 81] on input "text" at bounding box center [279, 84] width 162 height 12
click at [227, 87] on input "987 118 586" at bounding box center [279, 84] width 162 height 12
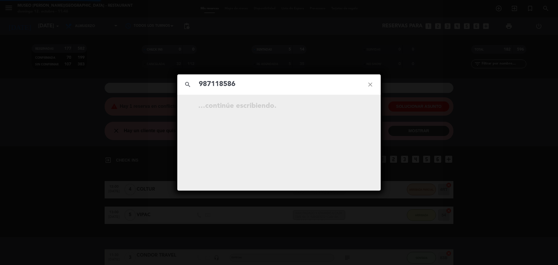
type input "987118586"
click at [236, 89] on input "987118586" at bounding box center [279, 84] width 162 height 12
click at [359, 104] on div "[DATE] 17:00 2 [PERSON_NAME] Reservada open_in_new" at bounding box center [279, 107] width 163 height 10
click at [352, 107] on span "open_in_new" at bounding box center [356, 107] width 8 height 8
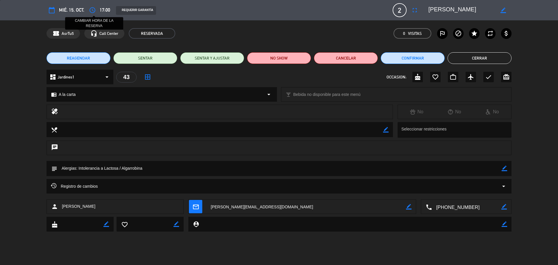
click at [95, 13] on icon "access_time" at bounding box center [92, 10] width 7 height 7
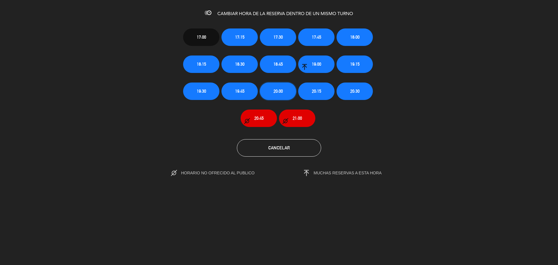
click at [284, 93] on button "20:00" at bounding box center [278, 91] width 36 height 17
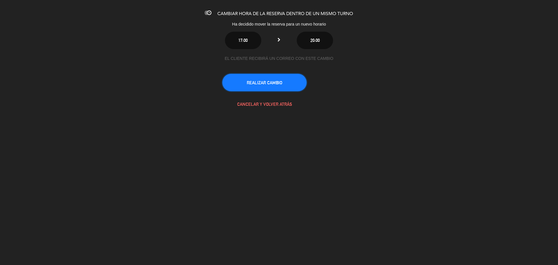
drag, startPoint x: 276, startPoint y: 82, endPoint x: 214, endPoint y: 60, distance: 65.7
click at [276, 82] on button "REALIZAR CAMBIO" at bounding box center [264, 82] width 84 height 17
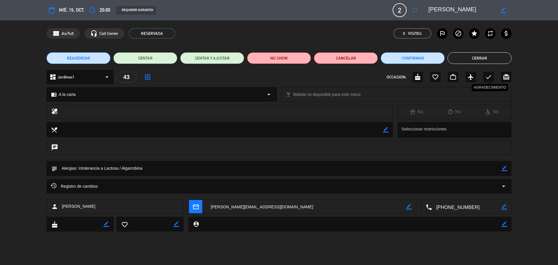
click at [489, 77] on icon "check" at bounding box center [488, 76] width 7 height 7
click at [468, 55] on button "Cerrar" at bounding box center [479, 58] width 64 height 12
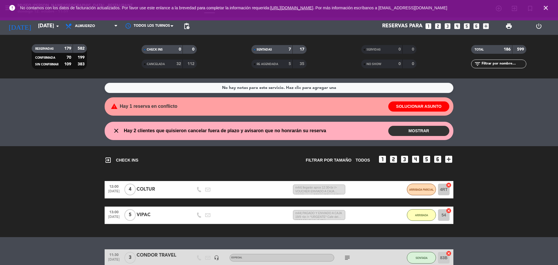
click at [440, 25] on icon "looks_two" at bounding box center [438, 26] width 8 height 8
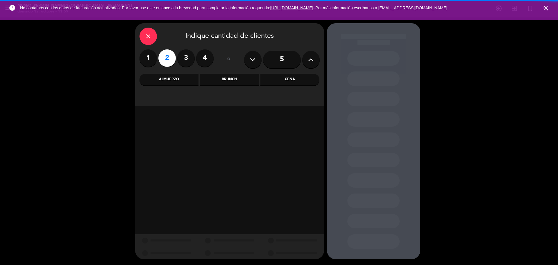
click at [182, 81] on div "Almuerzo" at bounding box center [168, 80] width 59 height 12
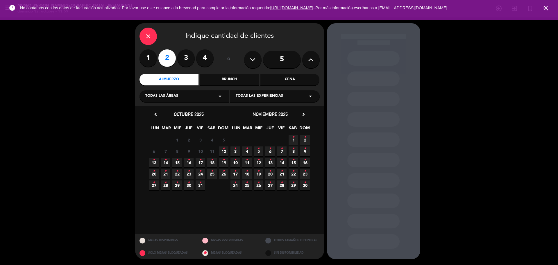
click at [223, 151] on icon "•" at bounding box center [224, 148] width 2 height 9
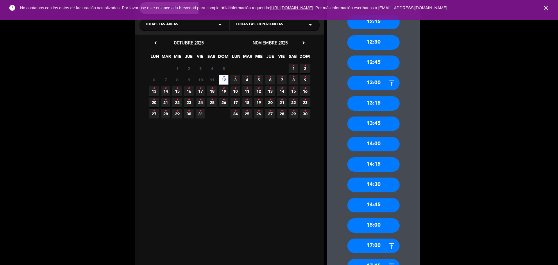
scroll to position [73, 0]
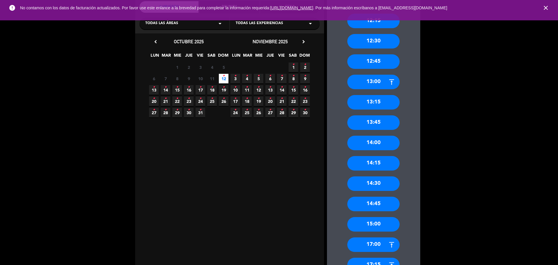
click at [374, 144] on div "14:00" at bounding box center [373, 143] width 52 height 15
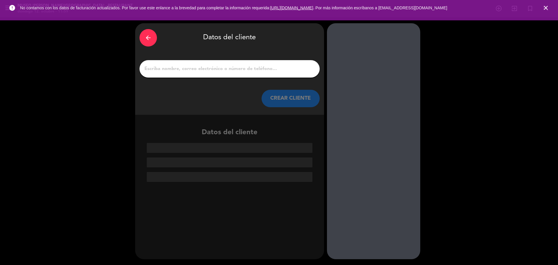
click at [157, 68] on input "1" at bounding box center [229, 69] width 171 height 8
click at [152, 36] on div "arrow_back" at bounding box center [147, 37] width 17 height 17
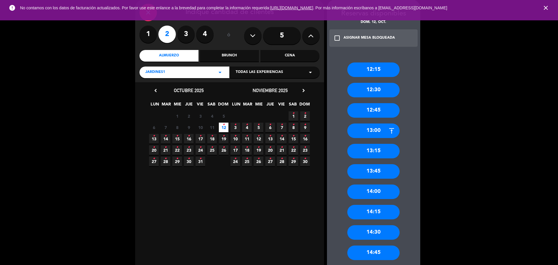
scroll to position [36, 0]
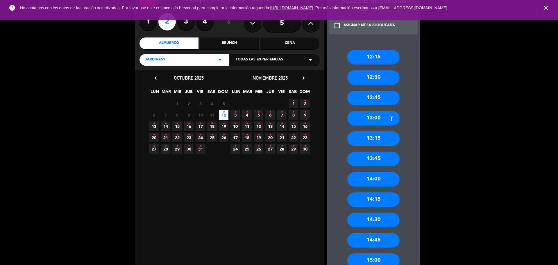
click at [378, 178] on div "14:00" at bounding box center [373, 179] width 52 height 15
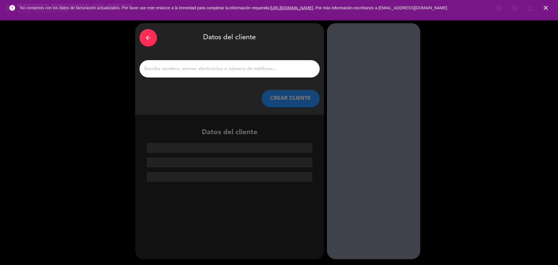
scroll to position [0, 0]
click at [180, 72] on input "1" at bounding box center [229, 69] width 171 height 8
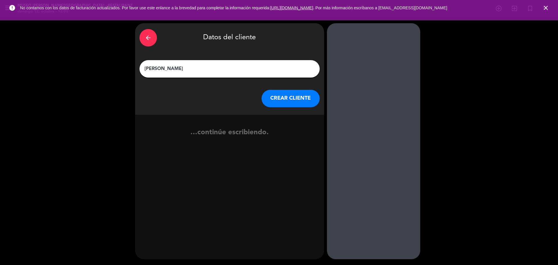
type input "[PERSON_NAME]"
click at [327, 100] on div at bounding box center [373, 141] width 93 height 236
click at [307, 99] on button "CREAR CLIENTE" at bounding box center [290, 98] width 58 height 17
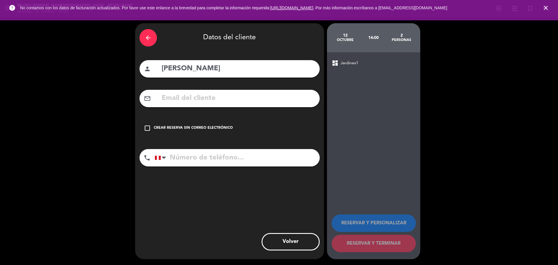
click at [213, 132] on div "check_box_outline_blank Crear reserva sin correo electrónico" at bounding box center [229, 127] width 180 height 17
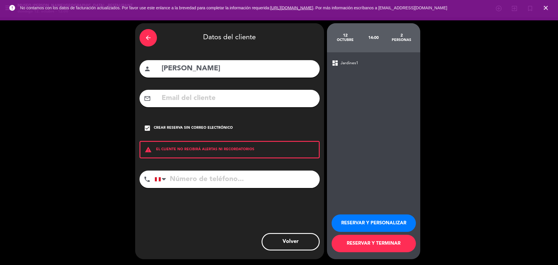
click at [351, 226] on button "RESERVAR Y PERSONALIZAR" at bounding box center [373, 222] width 84 height 17
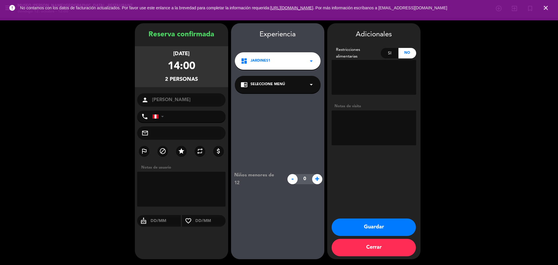
click at [278, 88] on div "chrome_reader_mode Seleccione Menú arrow_drop_down" at bounding box center [278, 84] width 86 height 17
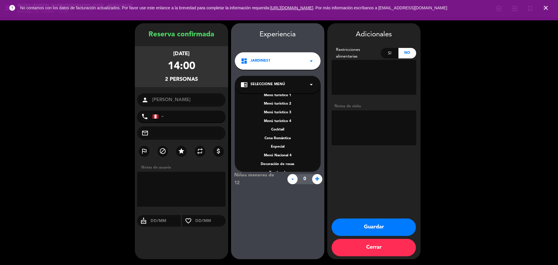
scroll to position [75, 0]
click at [283, 137] on div "A la carta" at bounding box center [278, 138] width 74 height 6
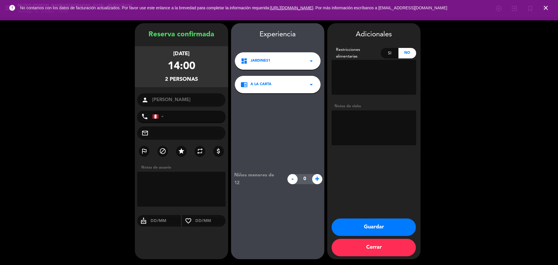
click at [356, 127] on textarea at bounding box center [373, 127] width 85 height 35
click at [403, 119] on textarea at bounding box center [373, 127] width 85 height 35
click at [402, 117] on textarea at bounding box center [373, 127] width 85 height 35
type textarea "DESEA TERRAZA PP al lado del jardín"
click at [366, 223] on button "Guardar" at bounding box center [373, 226] width 84 height 17
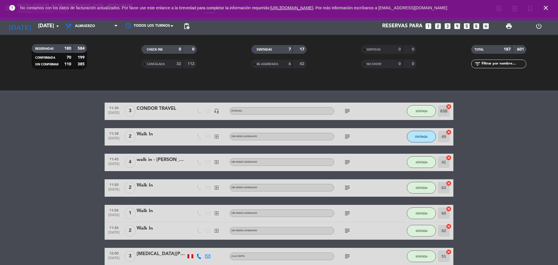
scroll to position [145, 0]
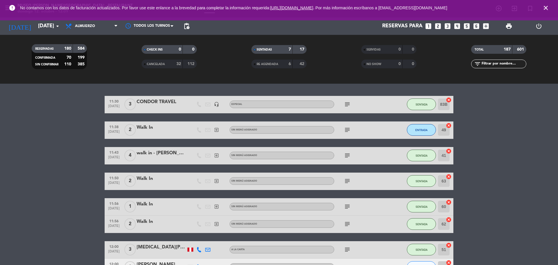
click at [491, 61] on input "text" at bounding box center [503, 64] width 45 height 6
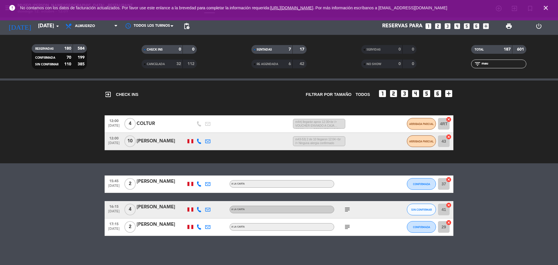
scroll to position [66, 0]
type input "mau"
click at [455, 27] on icon "looks_4" at bounding box center [457, 26] width 8 height 8
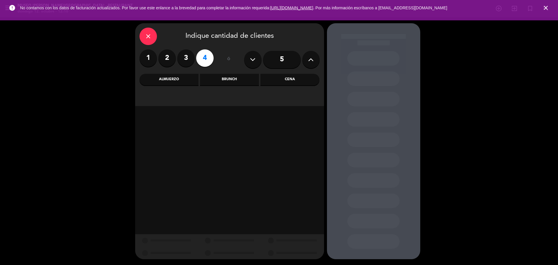
click at [173, 81] on div "Almuerzo" at bounding box center [168, 80] width 59 height 12
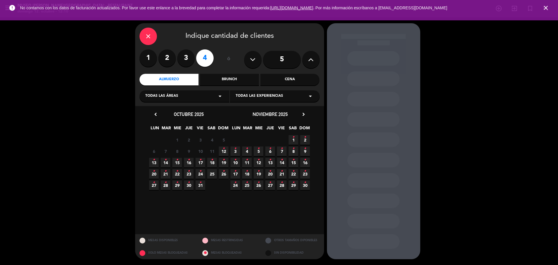
click at [222, 153] on span "12 •" at bounding box center [224, 151] width 10 height 10
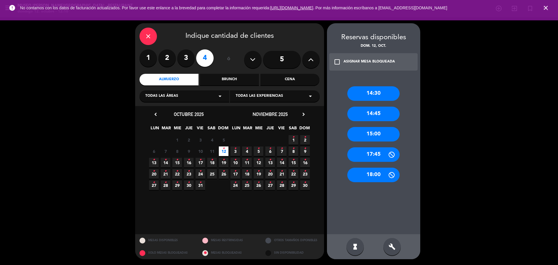
click at [185, 60] on label "3" at bounding box center [185, 57] width 17 height 17
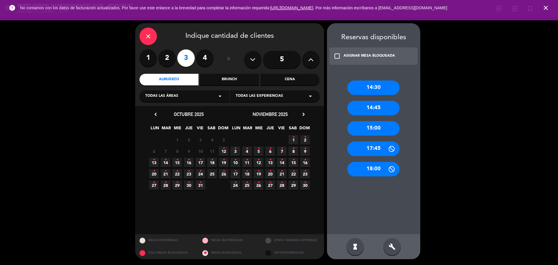
click at [221, 150] on span "12 •" at bounding box center [224, 151] width 10 height 10
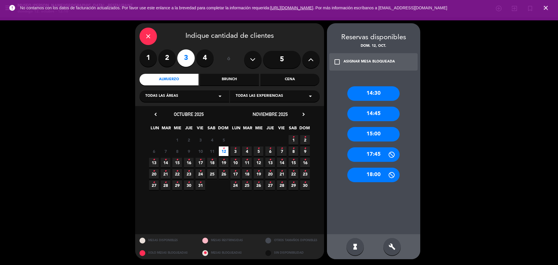
click at [170, 60] on label "2" at bounding box center [166, 57] width 17 height 17
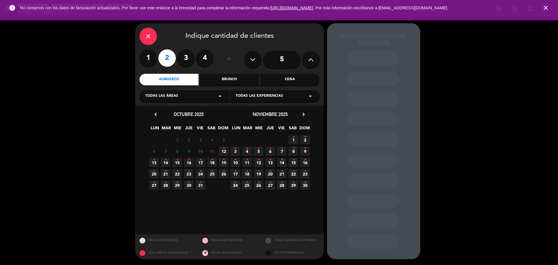
drag, startPoint x: 223, startPoint y: 148, endPoint x: 300, endPoint y: 126, distance: 79.5
click at [223, 148] on icon "•" at bounding box center [224, 148] width 2 height 9
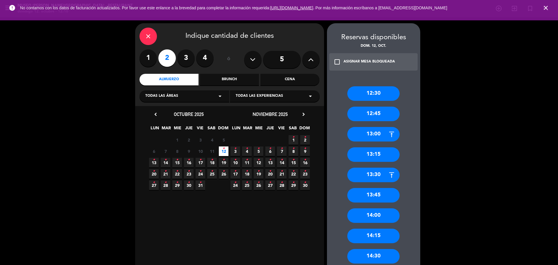
click at [390, 114] on div "12:45" at bounding box center [373, 114] width 52 height 15
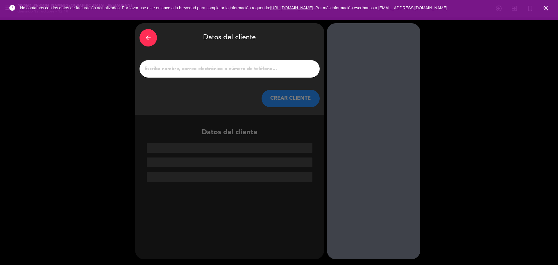
click at [249, 69] on input "1" at bounding box center [229, 69] width 171 height 8
paste input "[PERSON_NAME]"
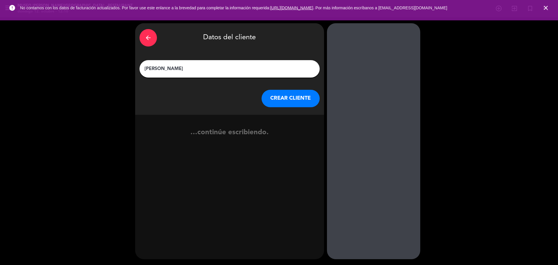
type input "[PERSON_NAME]"
click at [286, 99] on button "CREAR CLIENTE" at bounding box center [290, 98] width 58 height 17
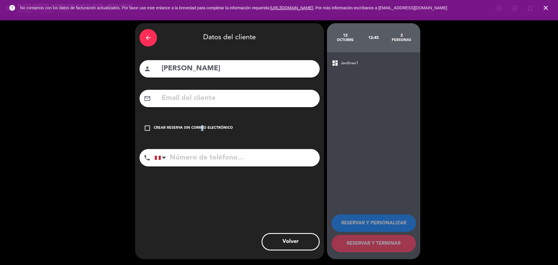
click at [199, 123] on div "check_box_outline_blank Crear reserva sin correo electrónico" at bounding box center [229, 127] width 180 height 17
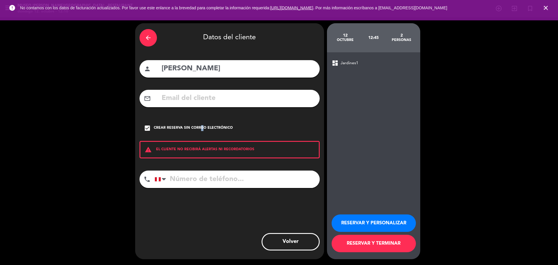
click at [364, 223] on button "RESERVAR Y PERSONALIZAR" at bounding box center [373, 222] width 84 height 17
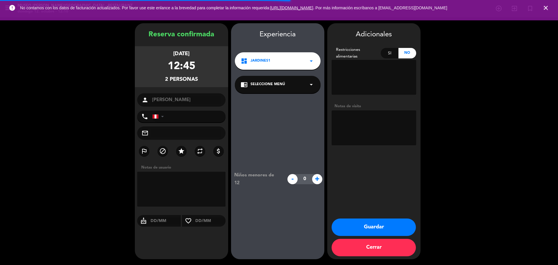
click at [280, 88] on div "chrome_reader_mode Seleccione Menú arrow_drop_down" at bounding box center [278, 84] width 86 height 17
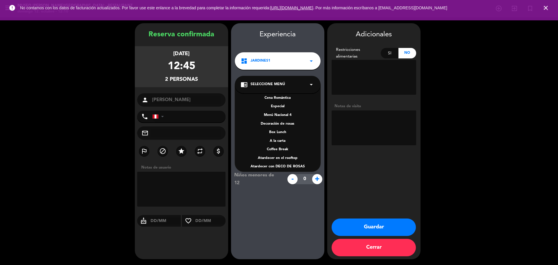
scroll to position [75, 0]
click at [278, 137] on div "A la carta" at bounding box center [278, 138] width 74 height 6
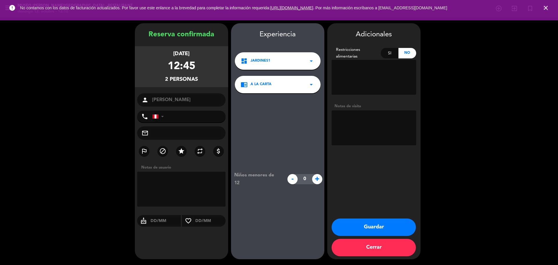
click at [340, 225] on button "Guardar" at bounding box center [373, 226] width 84 height 17
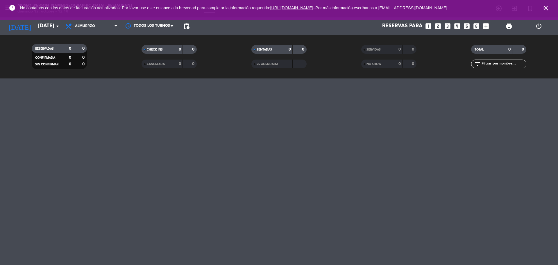
click at [497, 64] on input "text" at bounding box center [503, 64] width 45 height 6
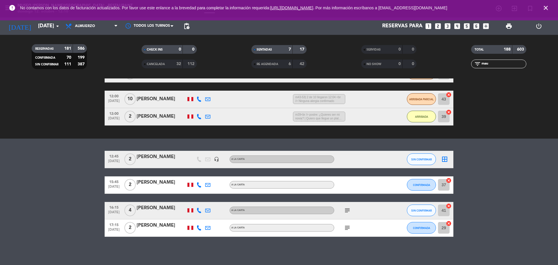
scroll to position [142, 0]
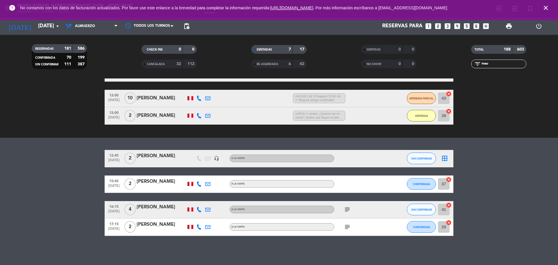
type input "mau"
click at [162, 156] on div "[PERSON_NAME]" at bounding box center [161, 156] width 49 height 8
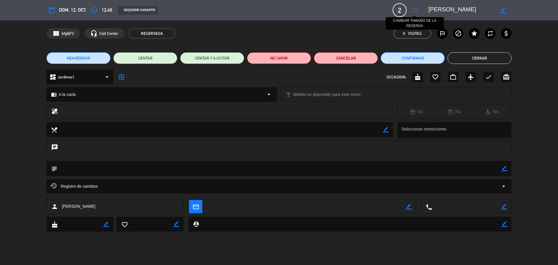
click at [414, 10] on icon "fullscreen" at bounding box center [414, 10] width 7 height 7
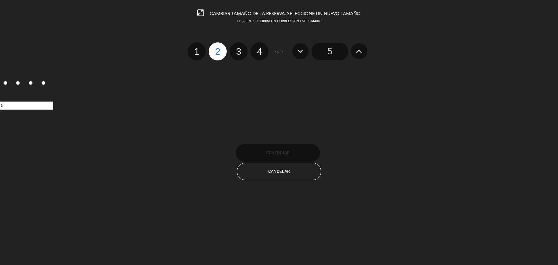
click at [255, 56] on label "4" at bounding box center [259, 51] width 18 height 18
click at [257, 48] on input "4" at bounding box center [259, 46] width 4 height 4
radio input "true"
radio input "false"
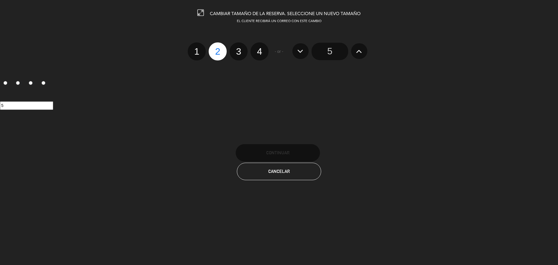
radio input "false"
radio input "true"
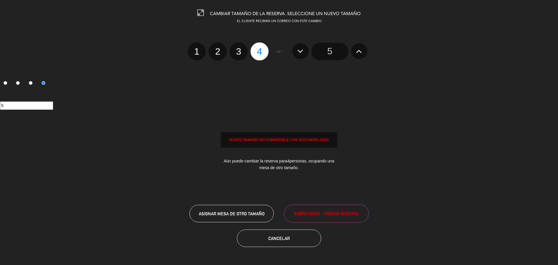
click at [309, 214] on span "SOBREVENTA - FORZAR RESERVA" at bounding box center [326, 213] width 64 height 7
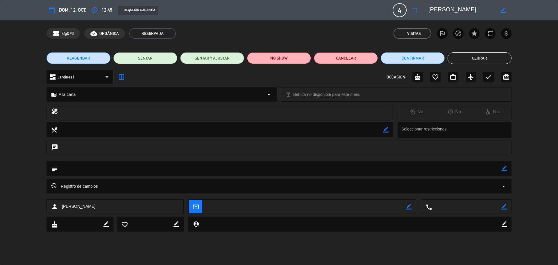
click at [471, 58] on button "Cerrar" at bounding box center [479, 58] width 64 height 12
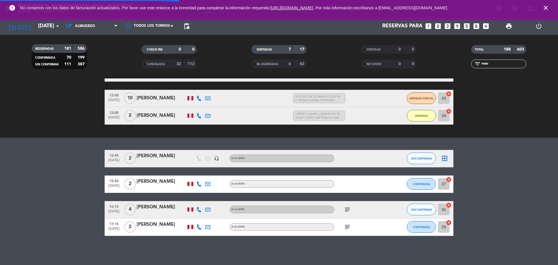
click at [476, 26] on icon "looks_6" at bounding box center [476, 26] width 8 height 8
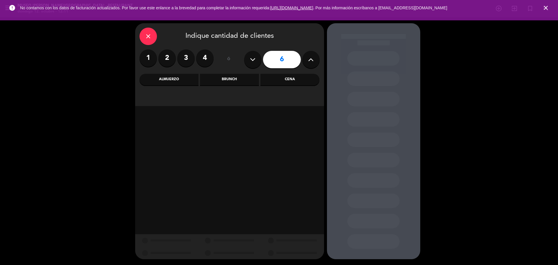
click at [290, 77] on div "Cena" at bounding box center [289, 80] width 59 height 12
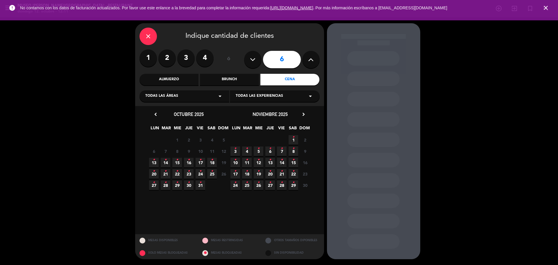
click at [192, 163] on span "16 •" at bounding box center [189, 163] width 10 height 10
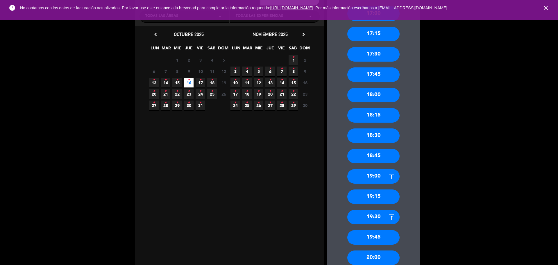
scroll to position [109, 0]
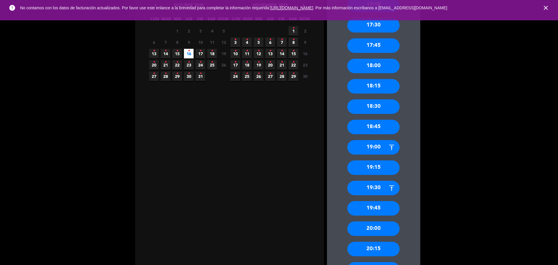
click at [380, 166] on div "19:15" at bounding box center [373, 167] width 52 height 15
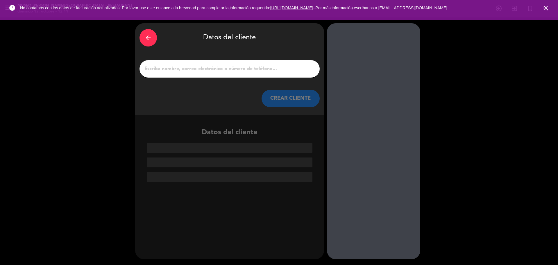
scroll to position [0, 0]
click at [244, 70] on input "1" at bounding box center [229, 69] width 171 height 8
paste input "Magally Arce"
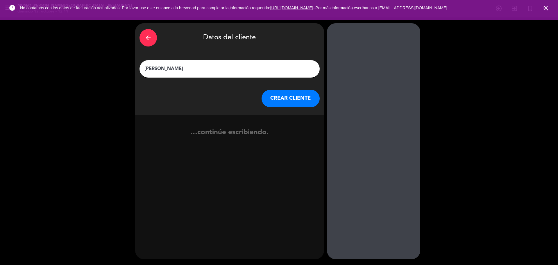
type input "Magally Arce"
click at [285, 98] on button "CREAR CLIENTE" at bounding box center [290, 98] width 58 height 17
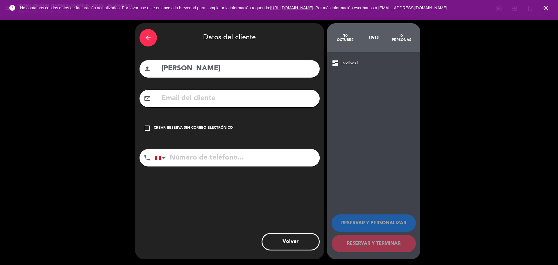
click at [214, 101] on input "text" at bounding box center [238, 98] width 154 height 12
paste input "magallyarceo@gmail.com"
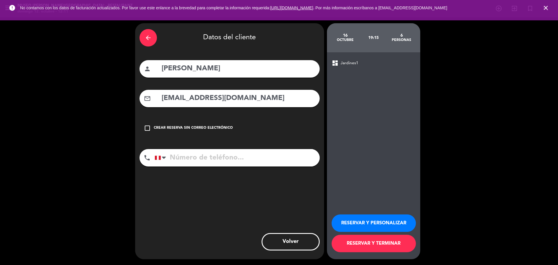
type input "magallyarceo@gmail.com"
click at [205, 162] on input "tel" at bounding box center [237, 157] width 165 height 17
paste input "976-503641"
type input "976-503641"
drag, startPoint x: 347, startPoint y: 218, endPoint x: 344, endPoint y: 211, distance: 7.4
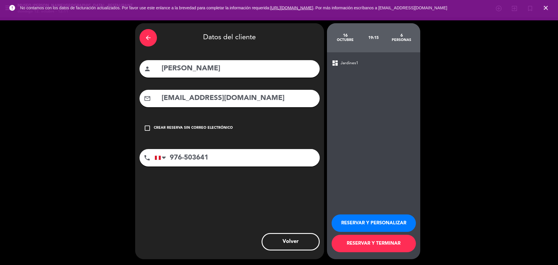
click at [348, 218] on button "RESERVAR Y PERSONALIZAR" at bounding box center [373, 222] width 84 height 17
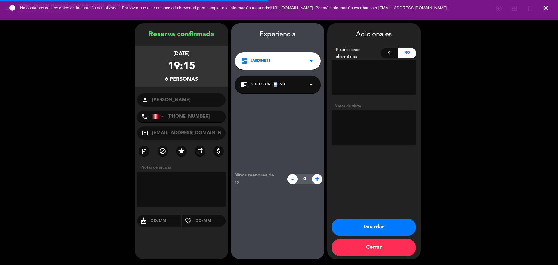
click at [274, 79] on div "chrome_reader_mode Seleccione Menú arrow_drop_down" at bounding box center [278, 84] width 86 height 17
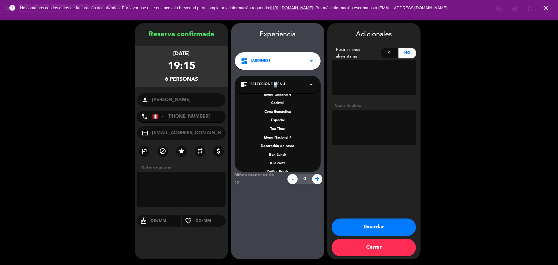
scroll to position [73, 0]
click at [281, 150] on div "A la carta" at bounding box center [278, 148] width 74 height 6
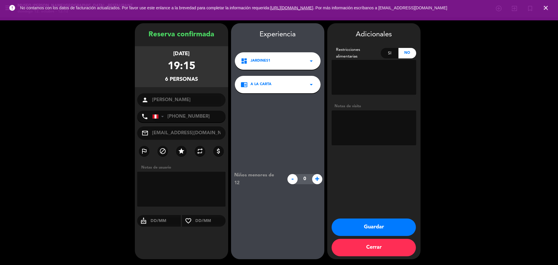
click at [357, 123] on textarea at bounding box center [373, 127] width 85 height 35
paste textarea "Alergias: Niña sin sal y mariscos"
type textarea "Alergias: Niña sin sal y mariscos"
click at [360, 221] on button "Guardar" at bounding box center [373, 226] width 84 height 17
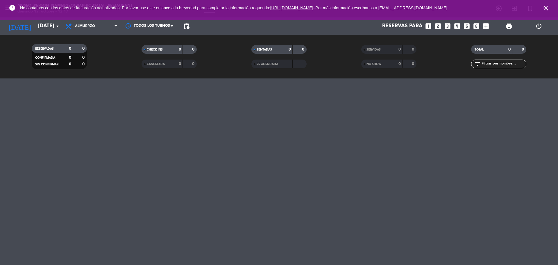
click at [437, 26] on icon "looks_two" at bounding box center [438, 26] width 8 height 8
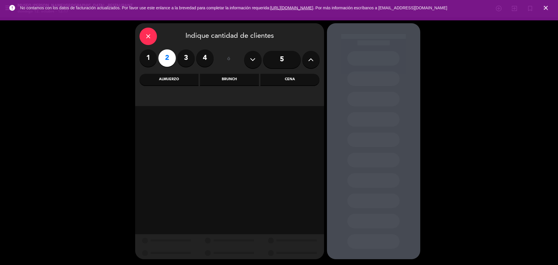
click at [182, 78] on div "Almuerzo" at bounding box center [168, 80] width 59 height 12
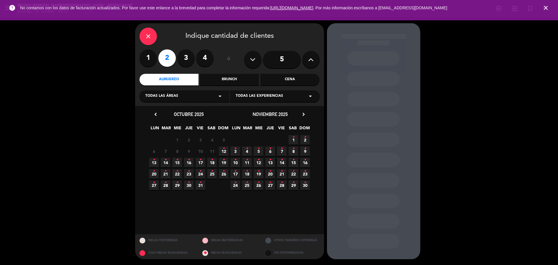
click at [225, 150] on span "12 •" at bounding box center [224, 151] width 10 height 10
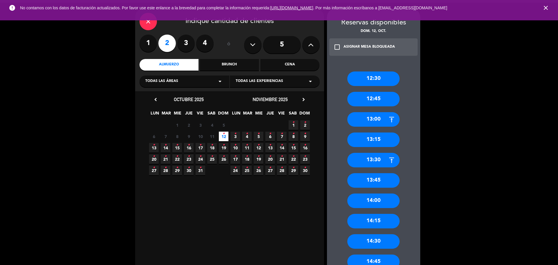
scroll to position [36, 0]
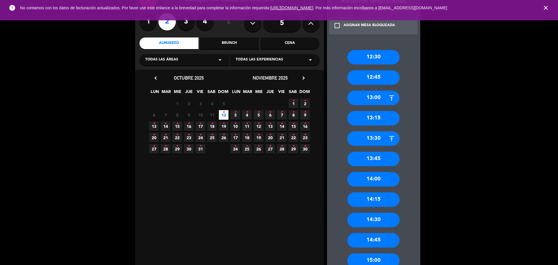
click at [378, 181] on div "14:00" at bounding box center [373, 179] width 52 height 15
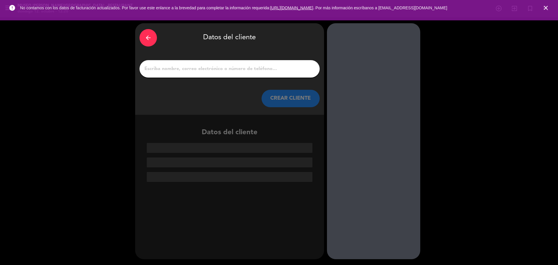
scroll to position [0, 0]
click at [230, 69] on input "1" at bounding box center [229, 69] width 171 height 8
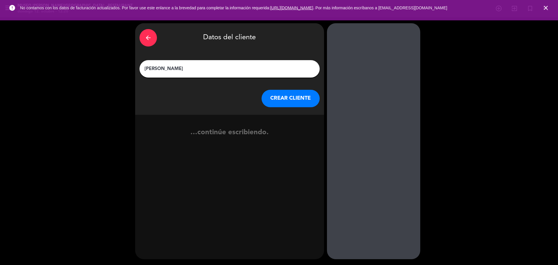
type input "milagros vazquez"
click at [295, 102] on button "CREAR CLIENTE" at bounding box center [290, 98] width 58 height 17
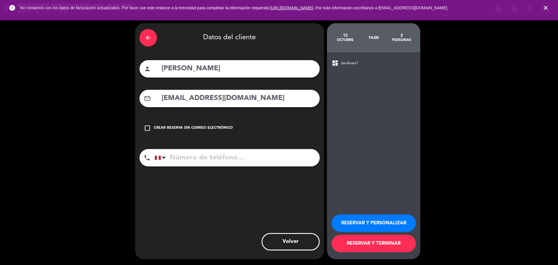
type input "gustavollave@gmail.com"
click at [271, 158] on input "tel" at bounding box center [237, 157] width 165 height 17
type input "965808231"
click at [384, 218] on button "RESERVAR Y PERSONALIZAR" at bounding box center [373, 222] width 84 height 17
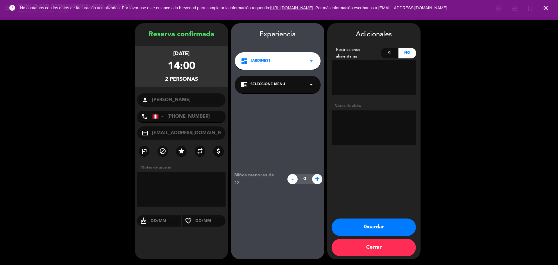
click at [291, 93] on div "chrome_reader_mode Seleccione Menú arrow_drop_down" at bounding box center [278, 84] width 86 height 17
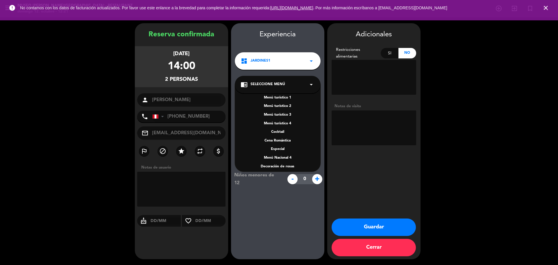
scroll to position [73, 0]
click at [284, 139] on div "A la carta" at bounding box center [278, 140] width 74 height 6
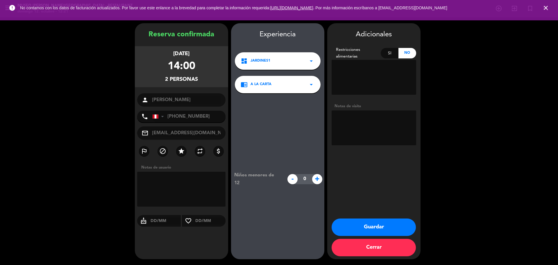
click at [347, 228] on button "Guardar" at bounding box center [373, 226] width 84 height 17
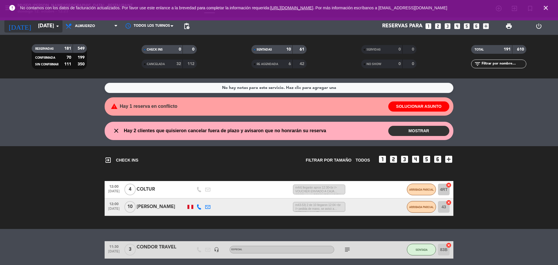
click at [18, 27] on icon "[DATE]" at bounding box center [19, 26] width 31 height 13
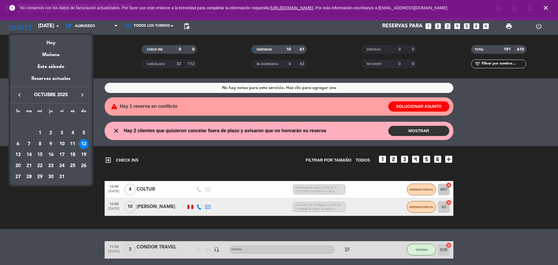
click at [70, 165] on div "25" at bounding box center [73, 166] width 10 height 10
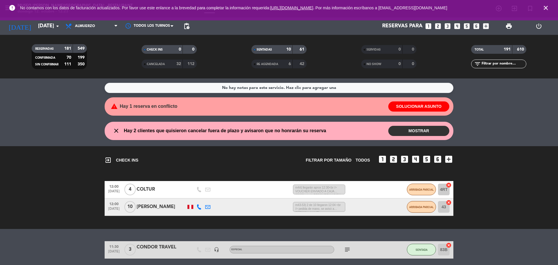
type input "sáb. 25 oct."
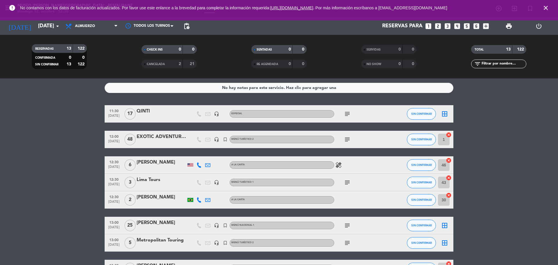
click at [439, 27] on icon "looks_two" at bounding box center [438, 26] width 8 height 8
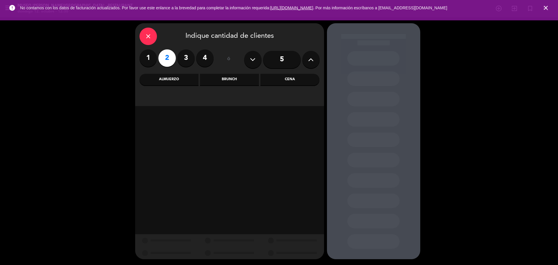
click at [297, 84] on div "Cena" at bounding box center [289, 80] width 59 height 12
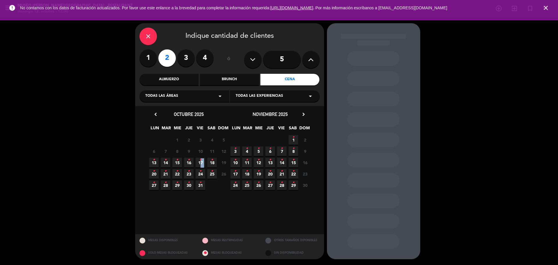
click at [199, 163] on span "17 •" at bounding box center [201, 163] width 10 height 10
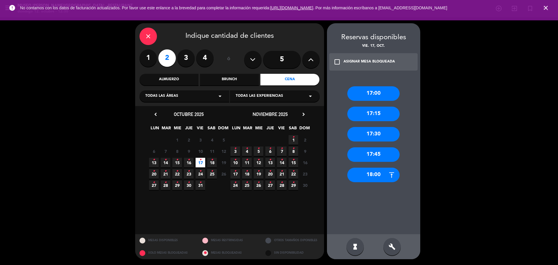
click at [377, 134] on div "17:30" at bounding box center [373, 134] width 52 height 15
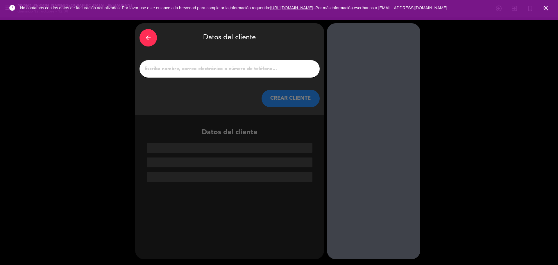
click at [248, 73] on div at bounding box center [229, 68] width 180 height 17
click at [257, 73] on div at bounding box center [229, 68] width 180 height 17
click at [254, 68] on input "1" at bounding box center [229, 69] width 171 height 8
paste input "Sebastian José Culqui Cayra"
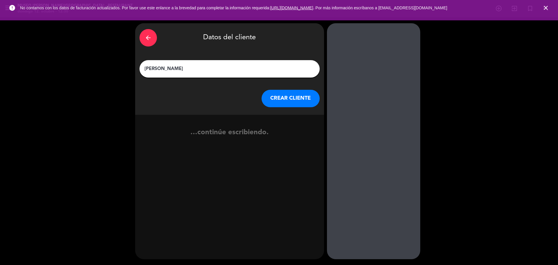
type input "Sebastian José Culqui Cayra"
click at [289, 110] on div "arrow_back Datos del cliente Sebastian José Culqui Cayra CREAR CLIENTE" at bounding box center [229, 69] width 189 height 92
click at [286, 106] on button "CREAR CLIENTE" at bounding box center [290, 98] width 58 height 17
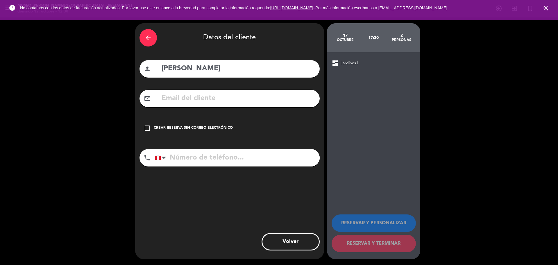
click at [229, 103] on input "text" at bounding box center [238, 98] width 154 height 12
paste input "Sebastianculquicayra@gmail.com"
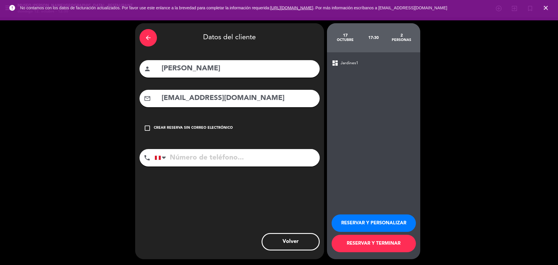
type input "Sebastianculquicayra@gmail.com"
click at [186, 154] on input "tel" at bounding box center [237, 157] width 165 height 17
paste input "958 833 699"
type input "958 833 699"
click at [362, 225] on button "RESERVAR Y PERSONALIZAR" at bounding box center [373, 222] width 84 height 17
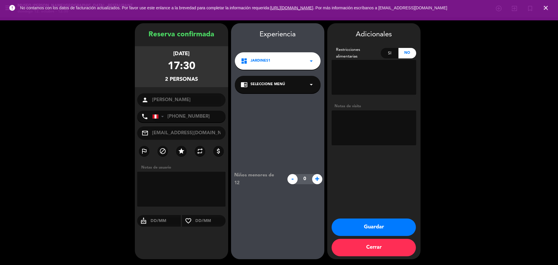
click at [300, 93] on div "Niños menores de 12 - 0 +" at bounding box center [277, 179] width 93 height 172
click at [300, 89] on div "chrome_reader_mode Seleccione Menú arrow_drop_down" at bounding box center [278, 84] width 86 height 17
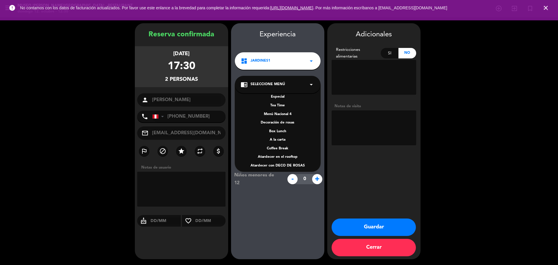
scroll to position [83, 0]
click at [280, 136] on div "A la carta" at bounding box center [278, 138] width 74 height 6
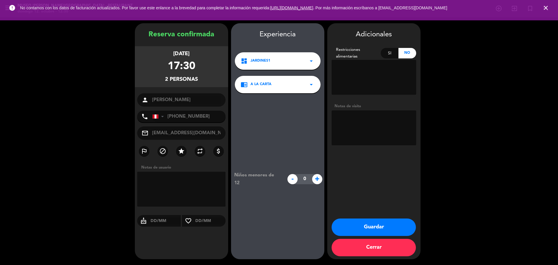
click at [354, 118] on textarea at bounding box center [373, 127] width 85 height 35
paste textarea "Alergias ninguna"
type textarea "Alergias ninguna motivo: cumpleaños"
click at [347, 227] on button "Guardar" at bounding box center [373, 226] width 84 height 17
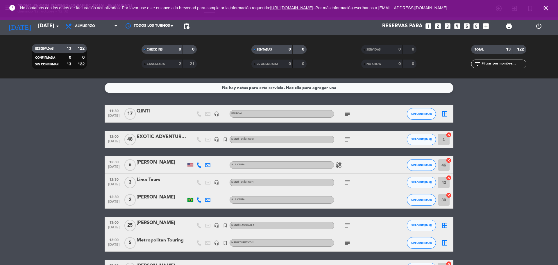
click at [547, 6] on icon "close" at bounding box center [545, 7] width 7 height 7
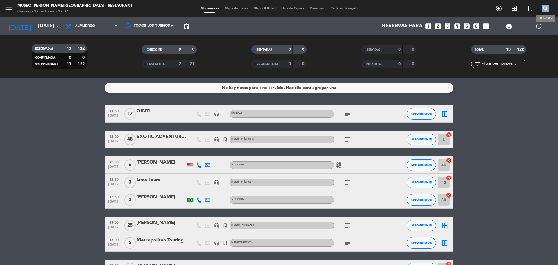
click at [547, 6] on icon "search" at bounding box center [545, 8] width 7 height 7
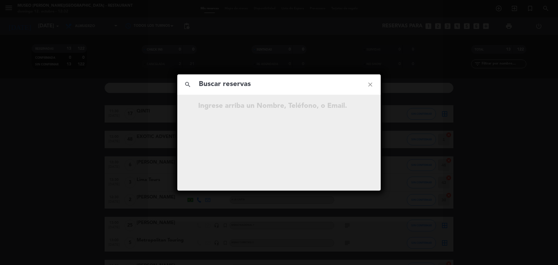
click at [298, 84] on input "text" at bounding box center [279, 84] width 162 height 12
type input "Sebastianculquicayra@gmail.com"
click at [357, 109] on icon "open_in_new" at bounding box center [355, 106] width 7 height 7
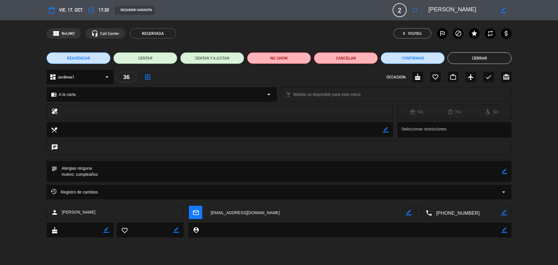
drag, startPoint x: 504, startPoint y: 171, endPoint x: 477, endPoint y: 176, distance: 27.5
click at [504, 172] on icon "border_color" at bounding box center [504, 171] width 6 height 6
click at [474, 177] on textarea at bounding box center [279, 171] width 444 height 21
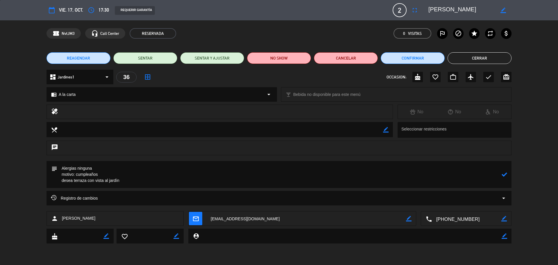
type textarea "Alergias ninguna motivo: cumpleaños desea terraza con vista al jardín"
click at [503, 175] on icon at bounding box center [504, 175] width 6 height 6
click at [484, 77] on div "check" at bounding box center [488, 77] width 10 height 10
click at [456, 58] on button "Cerrar" at bounding box center [479, 58] width 64 height 12
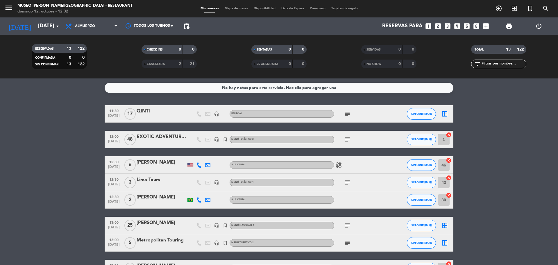
click at [436, 28] on icon "looks_two" at bounding box center [438, 26] width 8 height 8
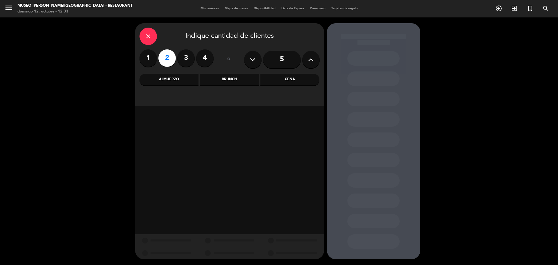
click at [180, 80] on div "Almuerzo" at bounding box center [168, 80] width 59 height 12
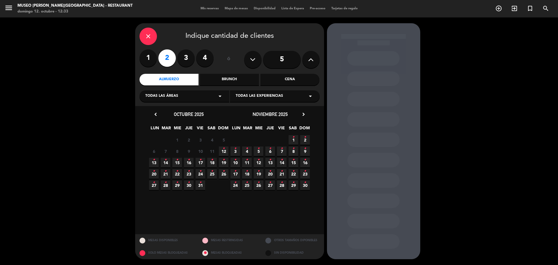
click at [224, 162] on icon "•" at bounding box center [224, 159] width 2 height 9
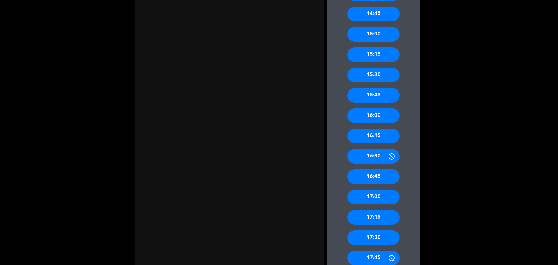
scroll to position [363, 0]
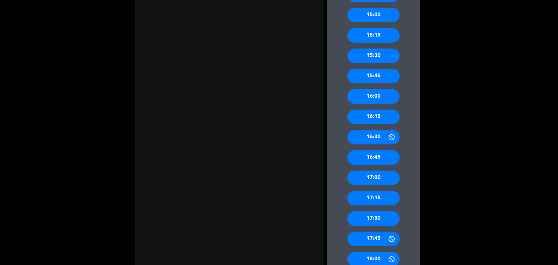
click at [373, 139] on div "16:30" at bounding box center [373, 137] width 52 height 15
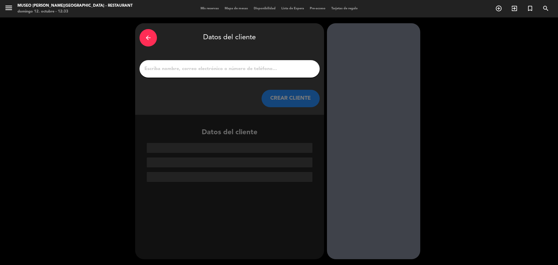
click at [216, 76] on div at bounding box center [229, 68] width 180 height 17
click at [216, 71] on input "1" at bounding box center [229, 69] width 171 height 8
paste input "Nestor Luis Gomero Espinoza"
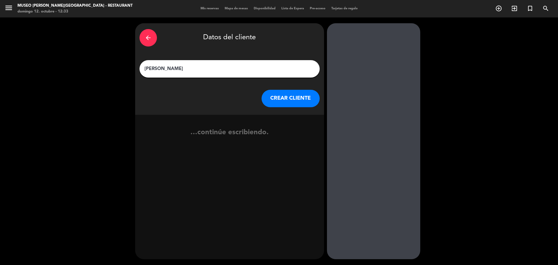
type input "Nestor Luis Gomero Espinoza"
click at [276, 94] on button "CREAR CLIENTE" at bounding box center [290, 98] width 58 height 17
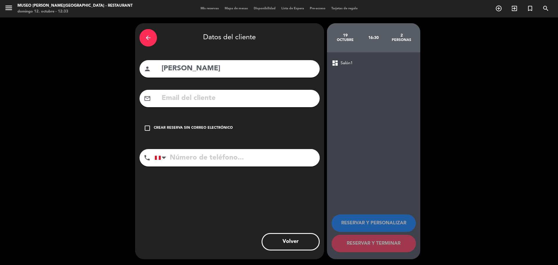
click at [211, 103] on input "text" at bounding box center [238, 98] width 154 height 12
paste input "nesgomeroe@gmail.com"
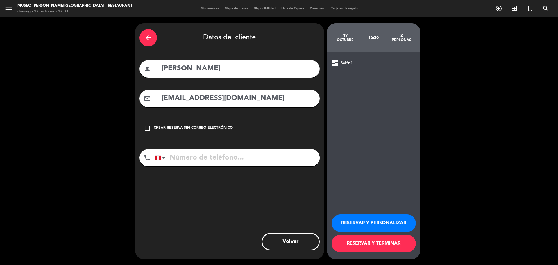
type input "nesgomeroe@gmail.com"
click at [217, 161] on input "tel" at bounding box center [237, 157] width 165 height 17
paste input "989962480"
type input "989962480"
click at [343, 224] on button "RESERVAR Y PERSONALIZAR" at bounding box center [373, 222] width 84 height 17
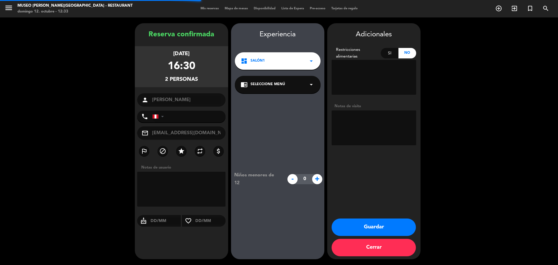
type input "+51989962480"
click at [268, 83] on span "Seleccione Menú" at bounding box center [267, 85] width 35 height 6
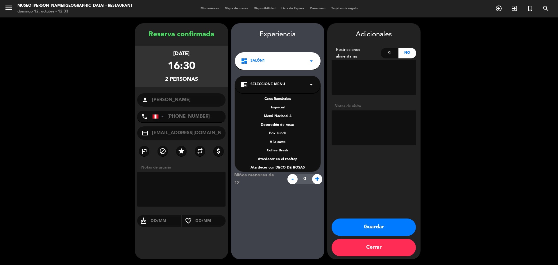
scroll to position [75, 0]
click at [280, 135] on div "A la carta" at bounding box center [278, 138] width 74 height 6
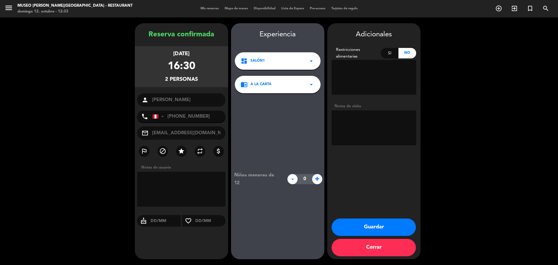
paste textarea "motivo: Aniversario de bodas"
drag, startPoint x: 367, startPoint y: 130, endPoint x: 309, endPoint y: 109, distance: 61.7
click at [367, 130] on textarea at bounding box center [373, 127] width 85 height 35
type textarea "motivo: Aniversario de bodas desea rt balcn"
drag, startPoint x: 355, startPoint y: 232, endPoint x: 349, endPoint y: 224, distance: 9.4
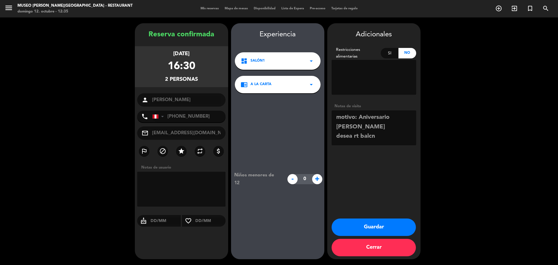
click at [355, 230] on button "Guardar" at bounding box center [373, 226] width 84 height 17
